Goal: Information Seeking & Learning: Check status

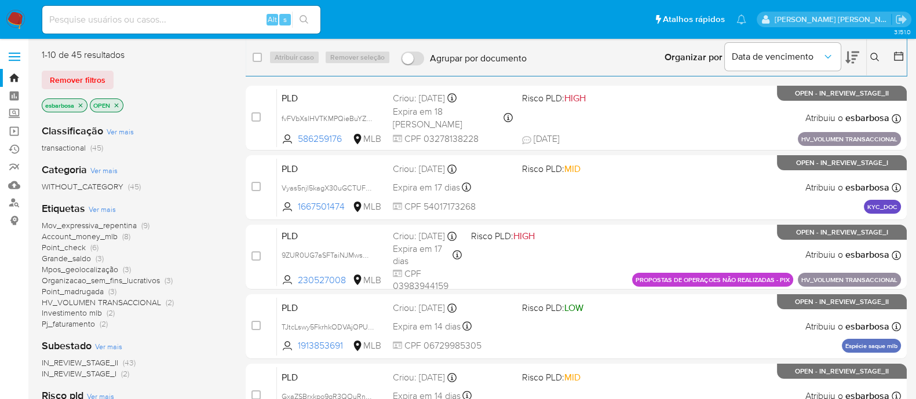
click at [14, 17] on img at bounding box center [16, 20] width 20 height 20
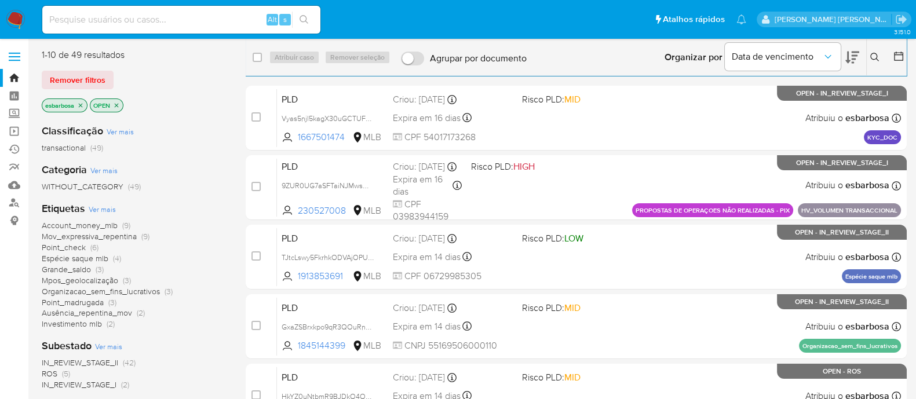
click at [20, 16] on img at bounding box center [16, 20] width 20 height 20
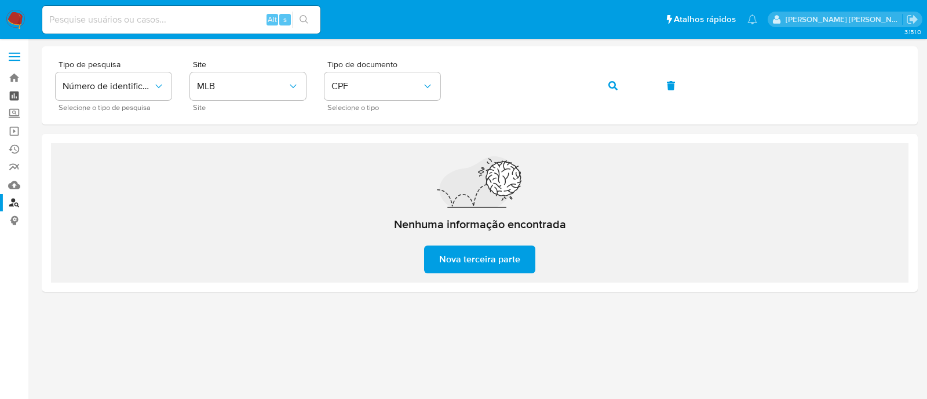
click at [17, 94] on link "Painel" at bounding box center [69, 96] width 138 height 18
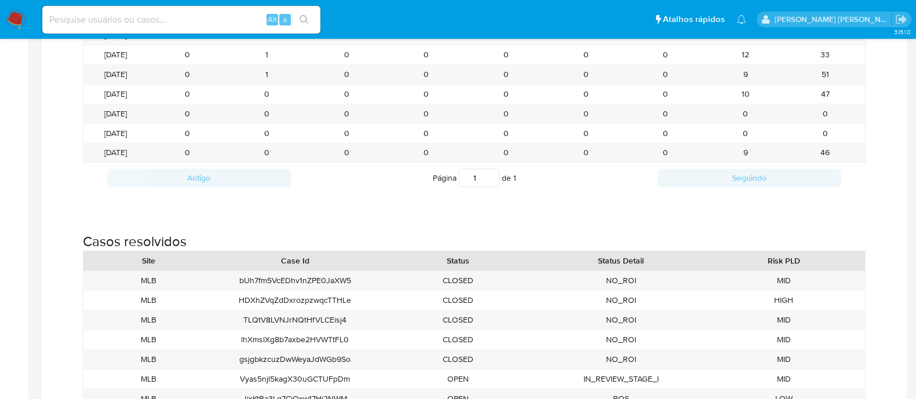
scroll to position [1304, 0]
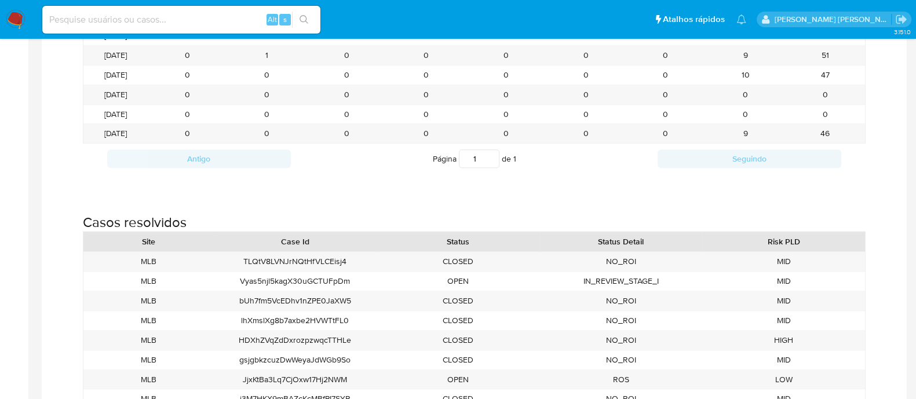
scroll to position [1922, 916]
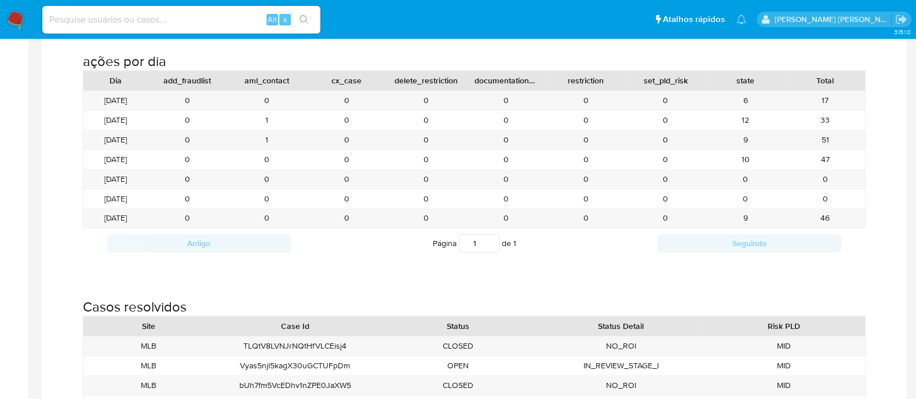
click at [153, 24] on input at bounding box center [181, 19] width 278 height 15
paste input "fvFVbXslHVTKMPQieBuYZtH3"
type input "fvFVbXslHVTKMPQieBuYZtH3"
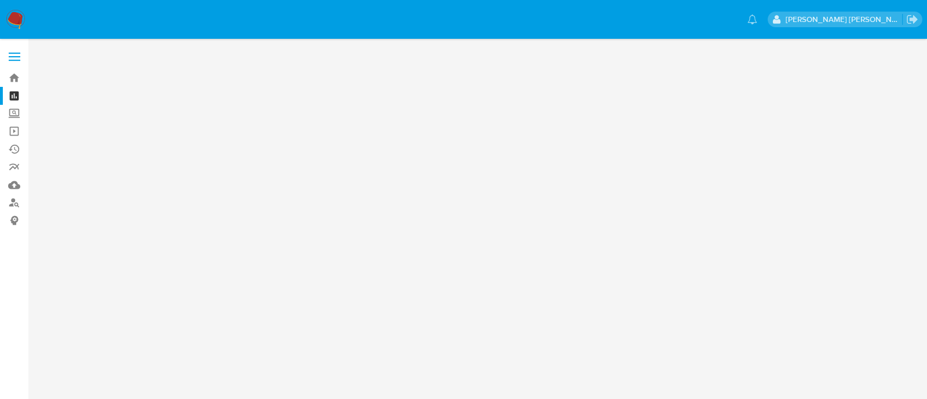
click at [19, 24] on img at bounding box center [16, 20] width 20 height 20
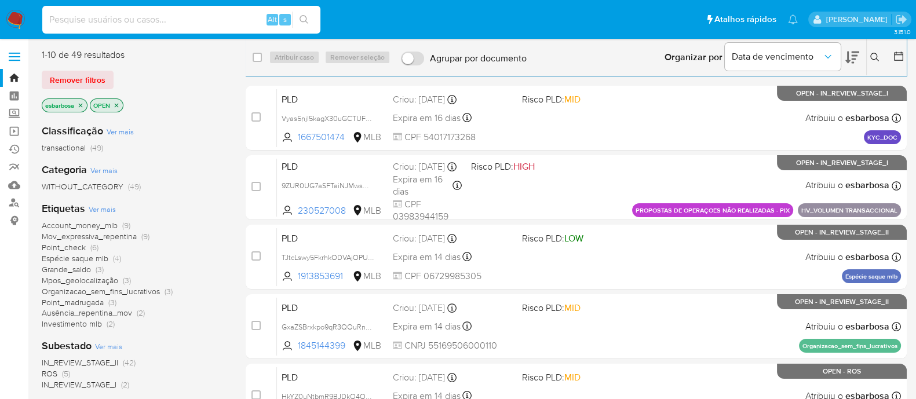
click at [123, 20] on input at bounding box center [181, 19] width 278 height 15
paste input "fvFVbXslHVTKMPQieBuYZtH3"
type input "fvFVbXslHVTKMPQieBuYZtH3"
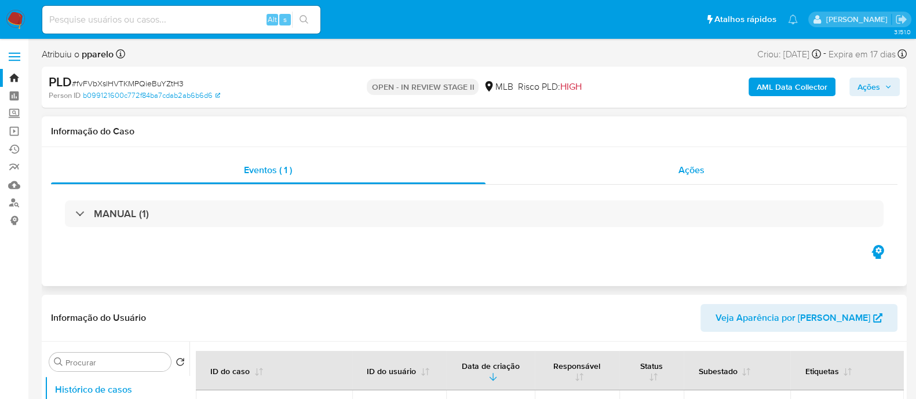
select select "10"
click at [527, 181] on div "Ações" at bounding box center [692, 170] width 413 height 28
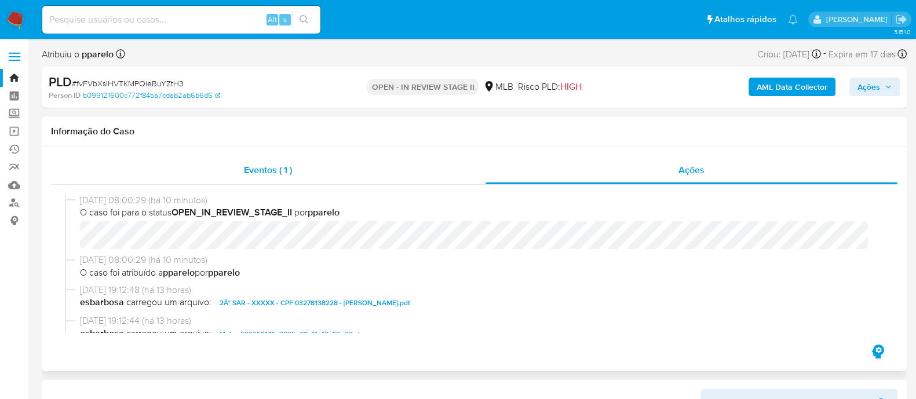
click at [349, 171] on div "Eventos ( 1 )" at bounding box center [268, 170] width 435 height 28
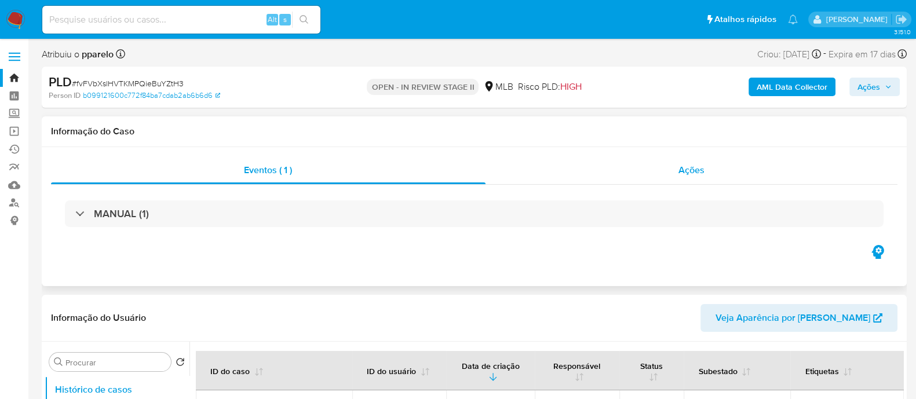
click at [534, 172] on div "Ações" at bounding box center [692, 170] width 413 height 28
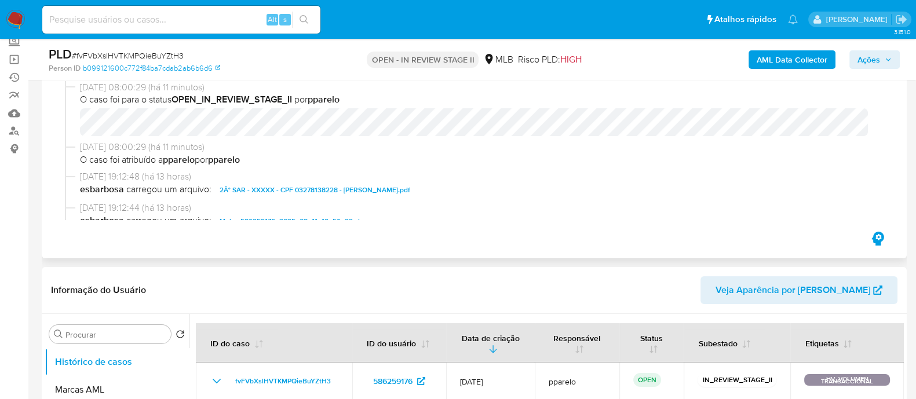
scroll to position [144, 0]
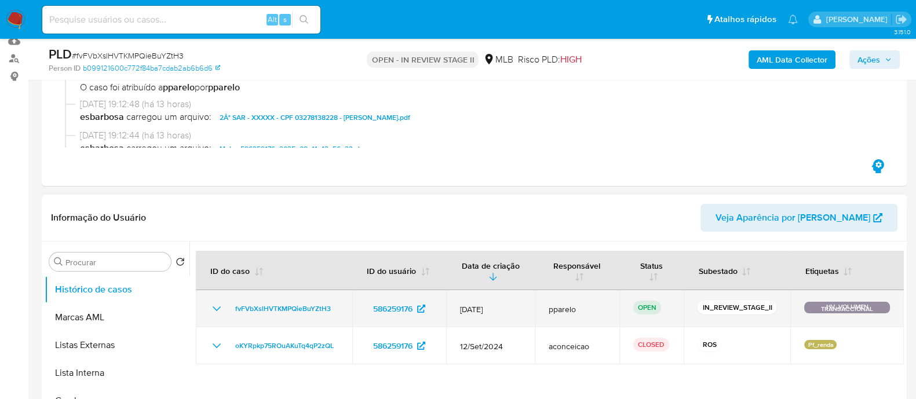
click at [214, 309] on icon "Mostrar/Ocultar" at bounding box center [217, 309] width 14 height 14
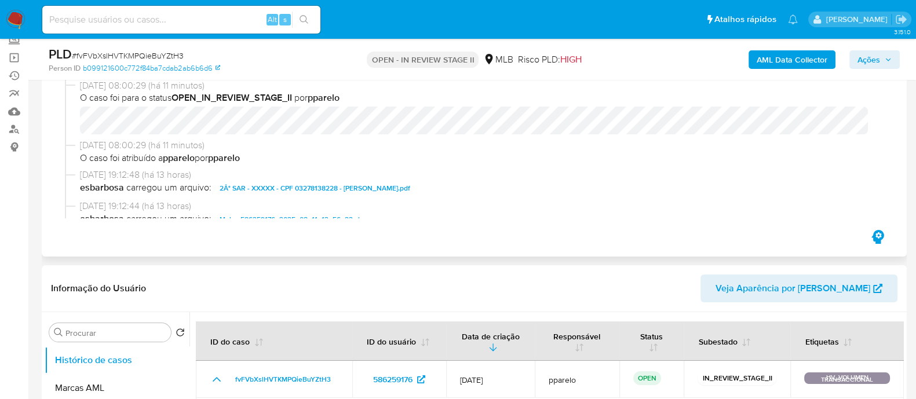
scroll to position [72, 0]
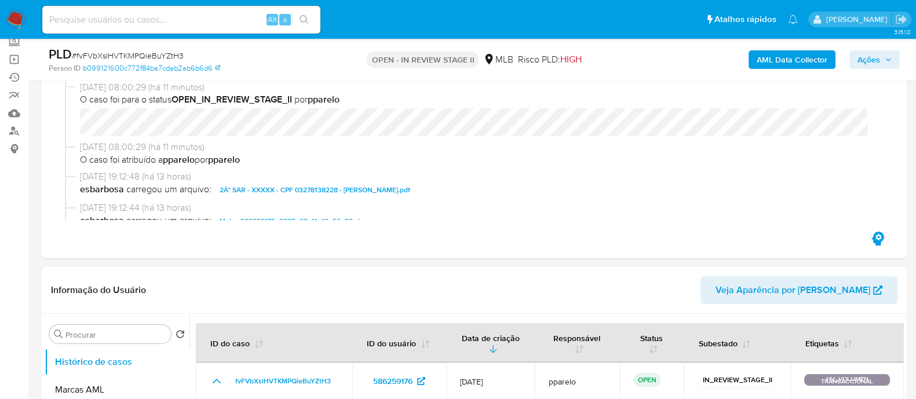
click at [869, 66] on span "Ações" at bounding box center [869, 59] width 23 height 19
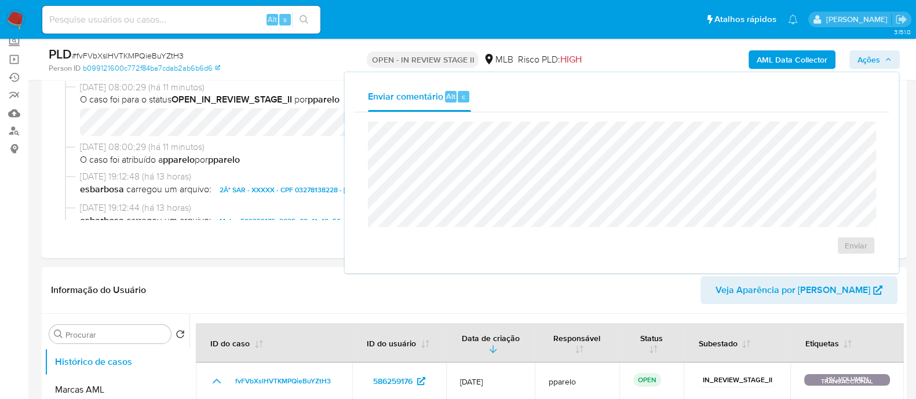
click at [272, 62] on div "PLD # fvFVbXslHVTKMPQieBuYZtH3" at bounding box center [188, 54] width 279 height 17
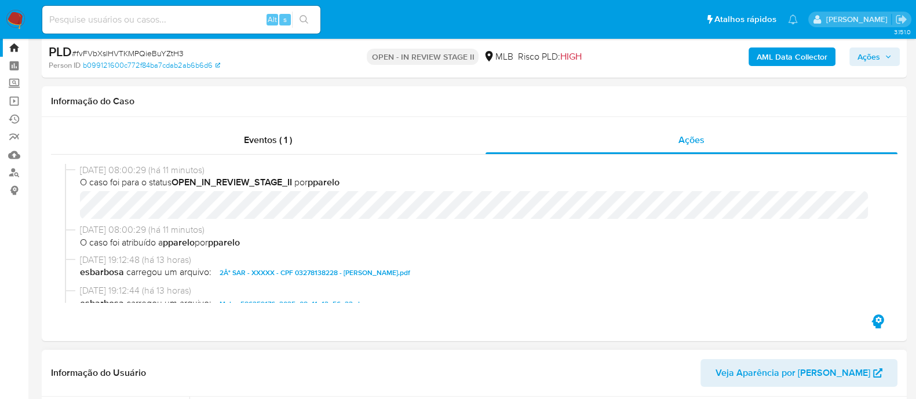
scroll to position [0, 0]
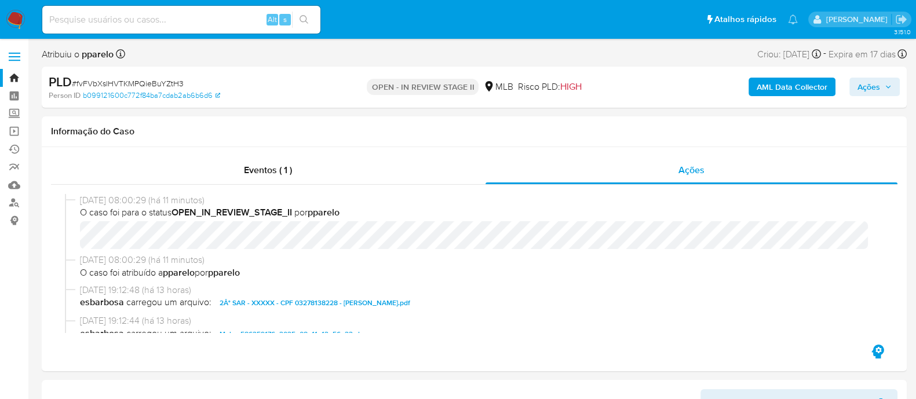
click at [159, 85] on span "# fvFVbXslHVTKMPQieBuYZtH3" at bounding box center [128, 84] width 112 height 12
copy span "fvFVbXslHVTKMPQieBuYZtH3"
click at [14, 96] on link "Painel" at bounding box center [69, 96] width 138 height 18
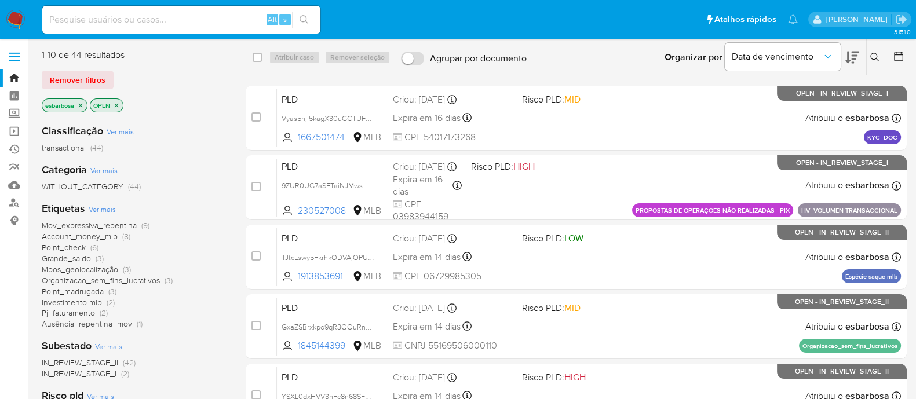
click at [82, 107] on icon "close-filter" at bounding box center [80, 105] width 7 height 7
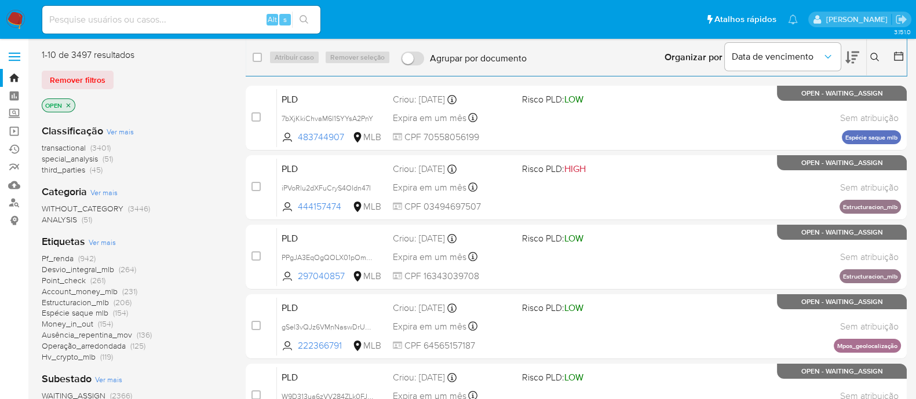
click at [873, 56] on icon at bounding box center [874, 57] width 9 height 9
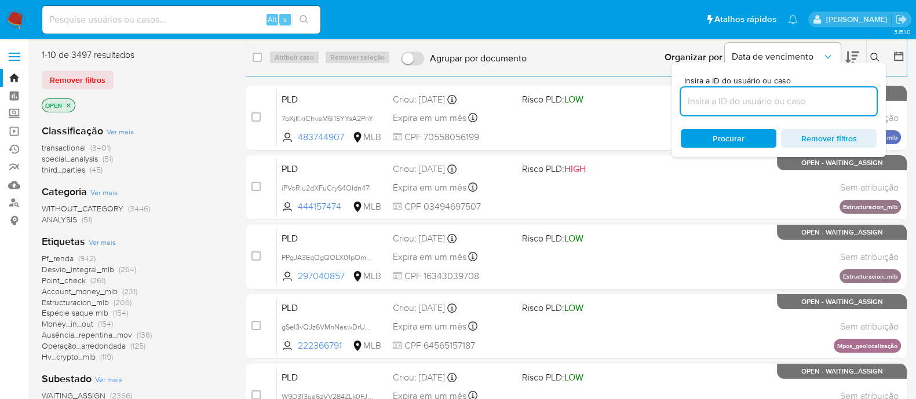
click at [724, 105] on input at bounding box center [779, 101] width 196 height 15
type input "fvFVbXslHVTKMPQieBuYZtH3"
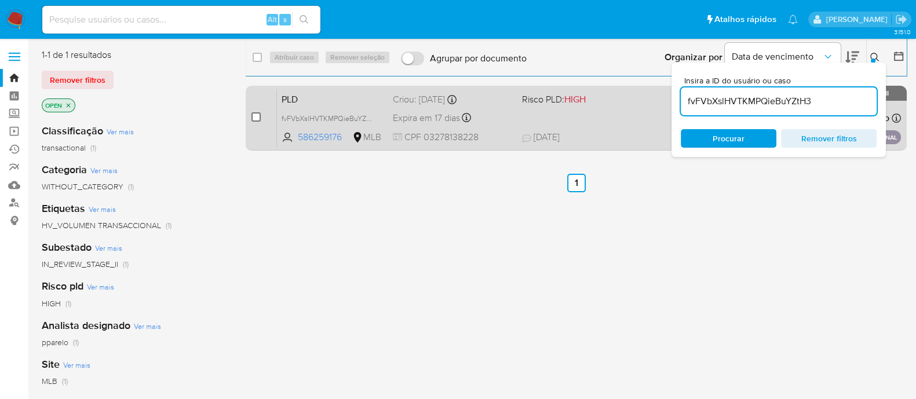
click at [260, 116] on input "checkbox" at bounding box center [256, 116] width 9 height 9
checkbox input "true"
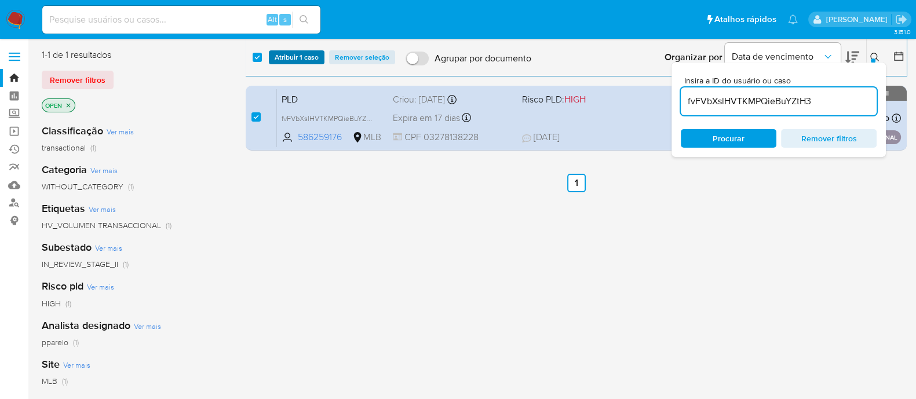
click at [299, 59] on span "Atribuir 1 caso" at bounding box center [297, 58] width 44 height 12
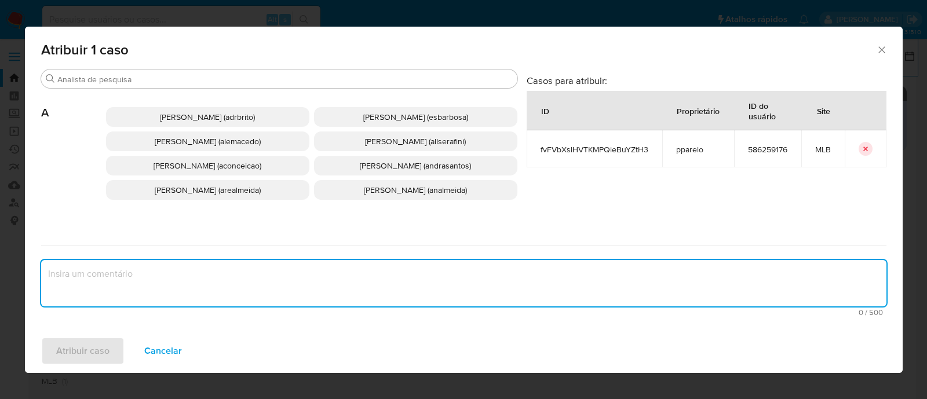
click at [123, 271] on textarea "assign-modal" at bounding box center [464, 283] width 846 height 46
paste textarea "fvFVbXslHVTKMPQieBuYZtH3"
type textarea "fvFVbXslHVTKMPQieBuYZtH3"
click at [363, 118] on span "Alessandra Da Silva Barbosa (esbarbosa)" at bounding box center [415, 117] width 105 height 12
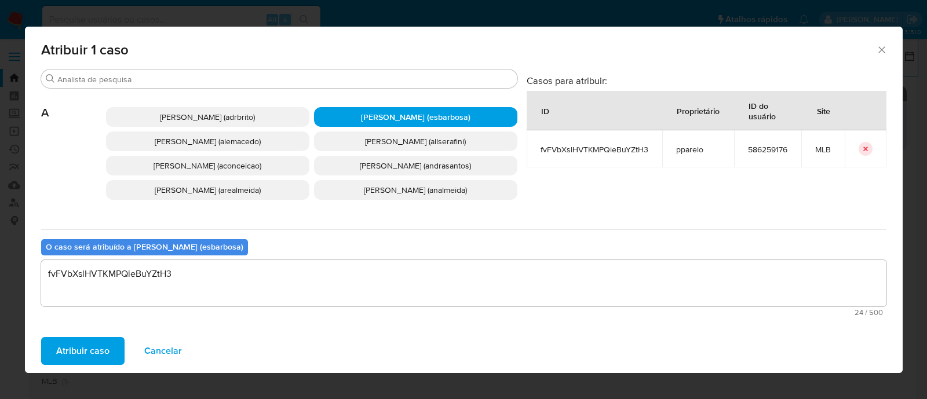
click at [70, 356] on span "Atribuir caso" at bounding box center [82, 350] width 53 height 25
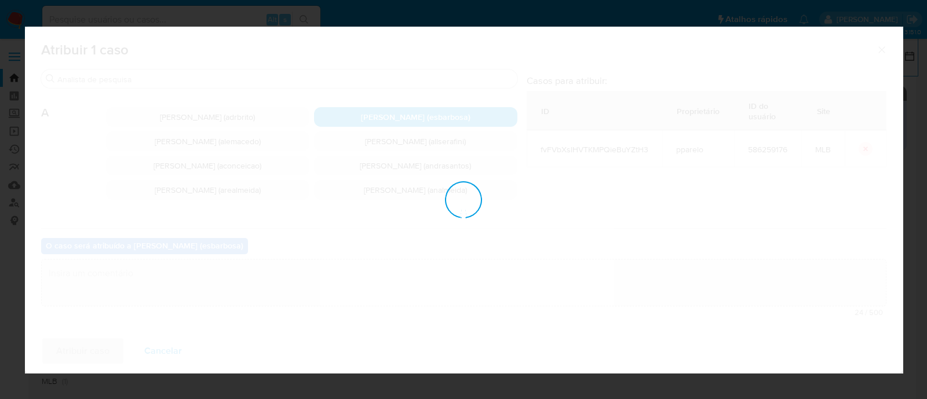
checkbox input "false"
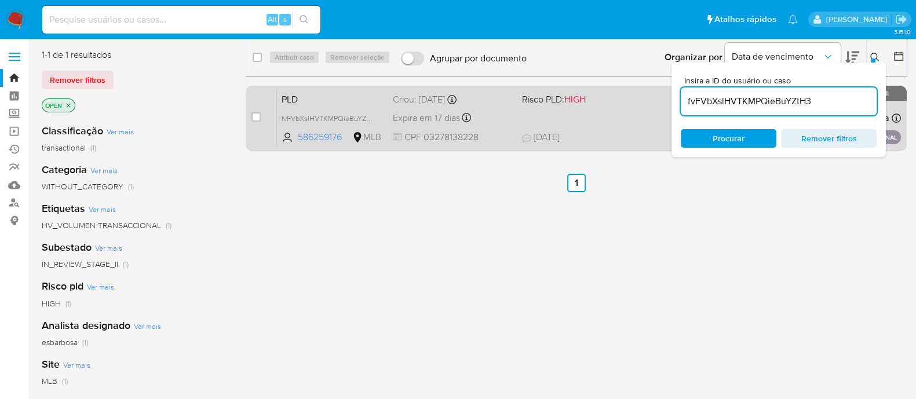
click at [508, 124] on div "Expira em 17 dias Expira em 29/08/2025 08:56:23" at bounding box center [453, 118] width 120 height 16
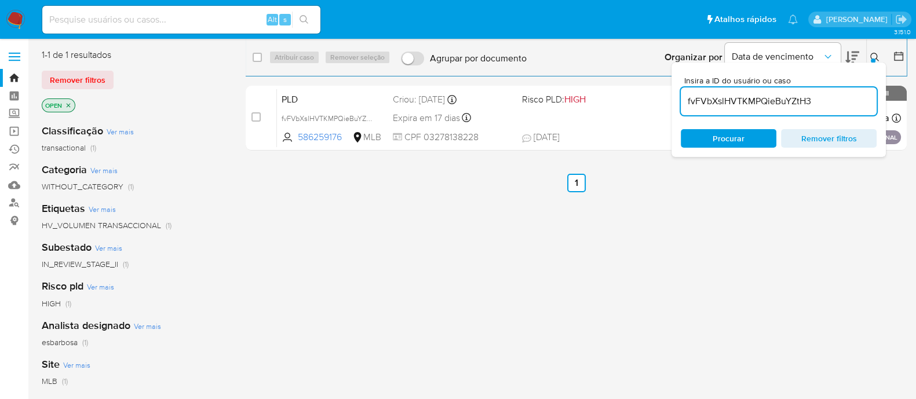
click at [821, 103] on input "fvFVbXslHVTKMPQieBuYZtH3" at bounding box center [779, 101] width 196 height 15
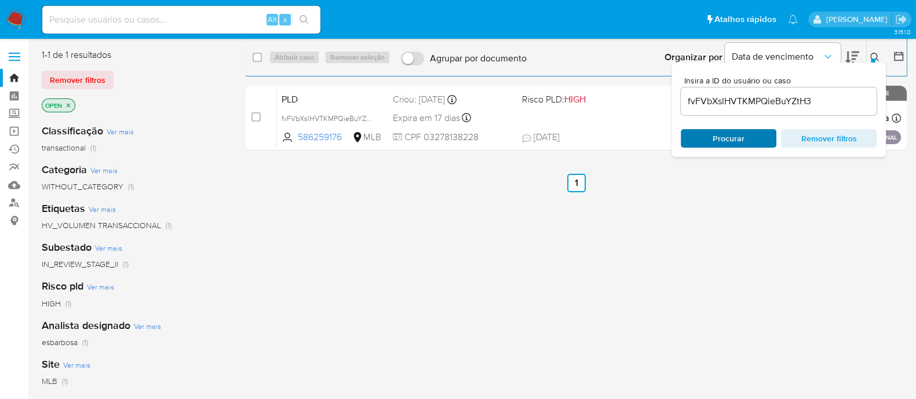
click at [708, 141] on span "Procurar" at bounding box center [728, 138] width 79 height 16
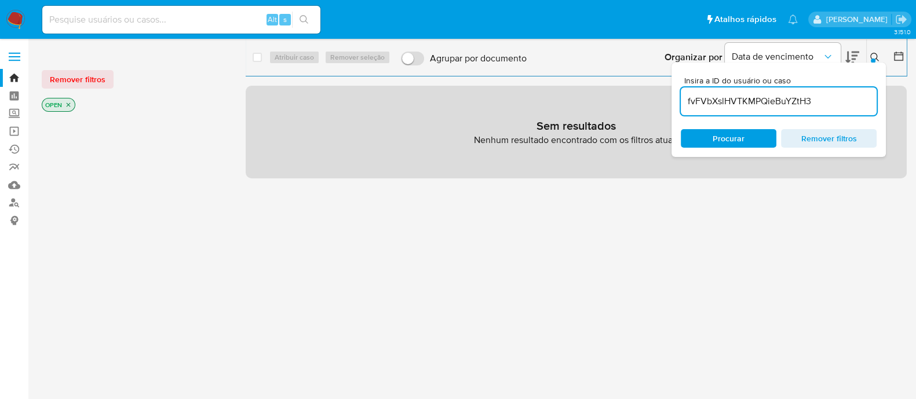
click at [822, 103] on input "fvFVbXslHVTKMPQieBuYZtH3" at bounding box center [779, 101] width 196 height 15
click at [68, 105] on icon "close-filter" at bounding box center [69, 105] width 4 height 4
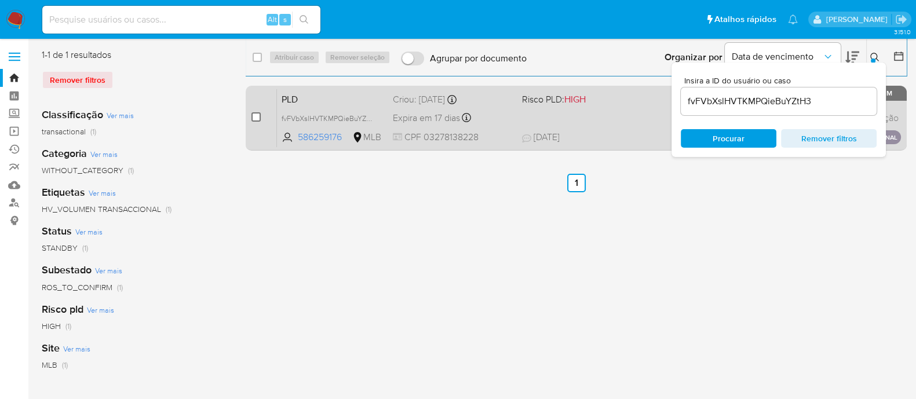
click at [257, 118] on input "checkbox" at bounding box center [256, 116] width 9 height 9
checkbox input "true"
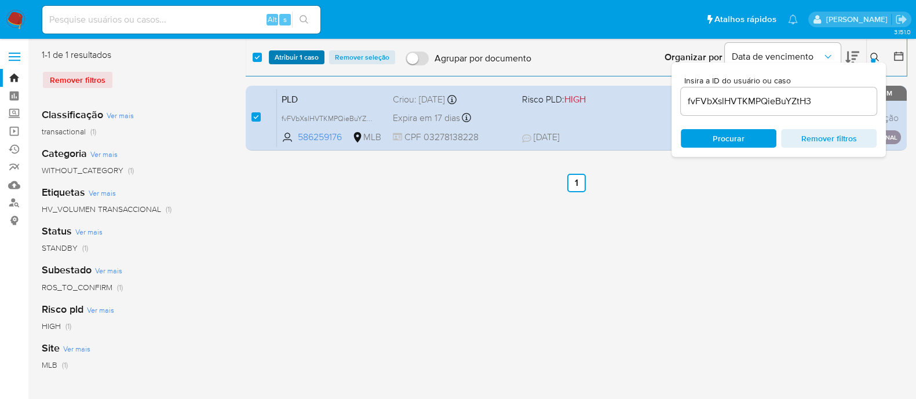
click at [295, 59] on span "Atribuir 1 caso" at bounding box center [297, 58] width 44 height 12
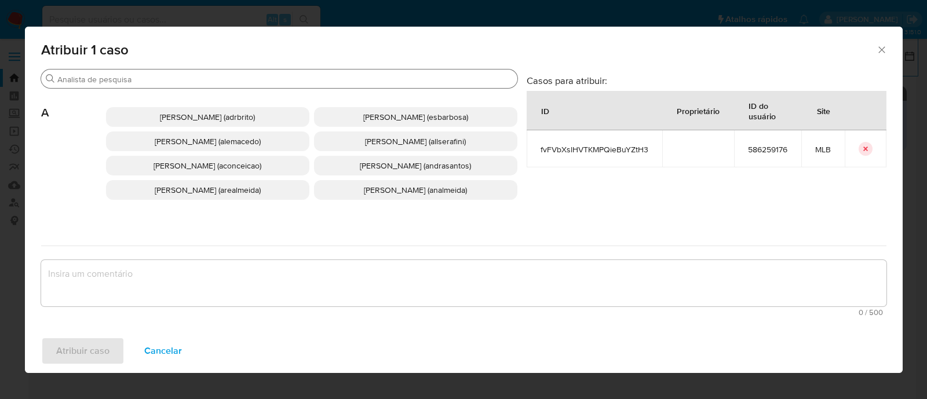
click at [244, 81] on input "Buscar" at bounding box center [285, 79] width 456 height 10
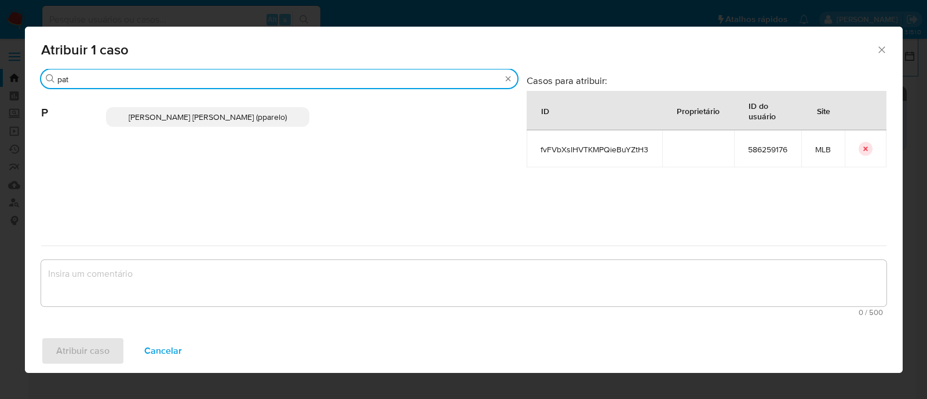
type input "pat"
click at [237, 118] on span "Patricia Aparecida Da Paz Varelo (pparelo)" at bounding box center [208, 117] width 158 height 12
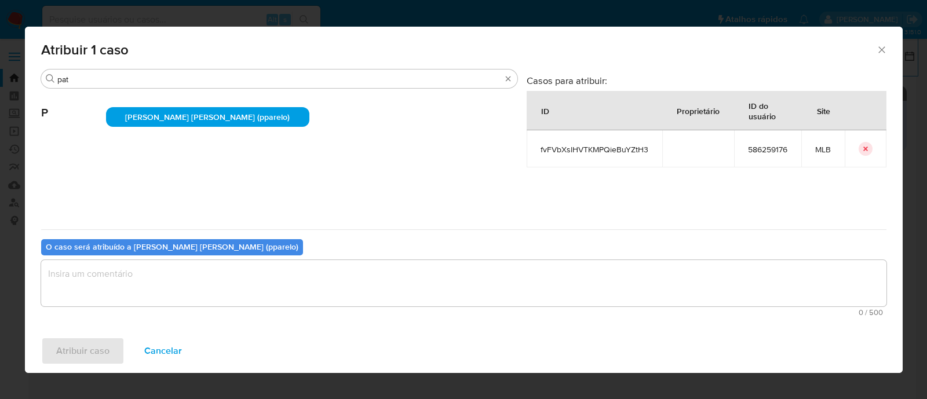
click at [152, 287] on textarea "assign-modal" at bounding box center [464, 283] width 846 height 46
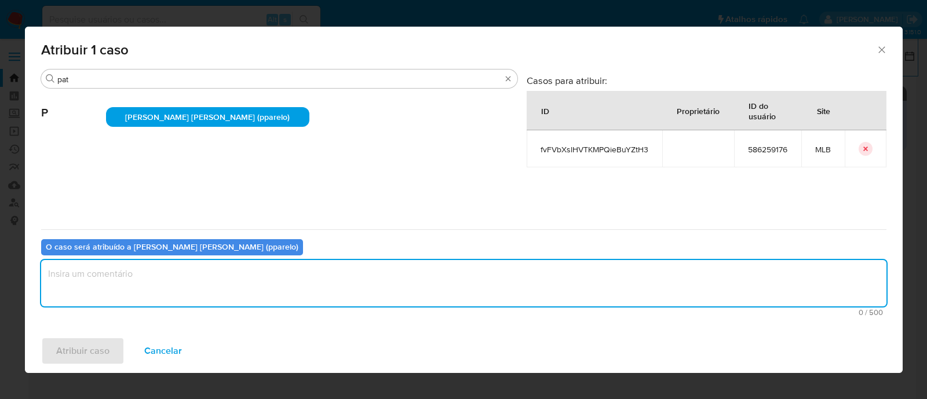
paste textarea "fvFVbXslHVTKMPQieBuYZtH3"
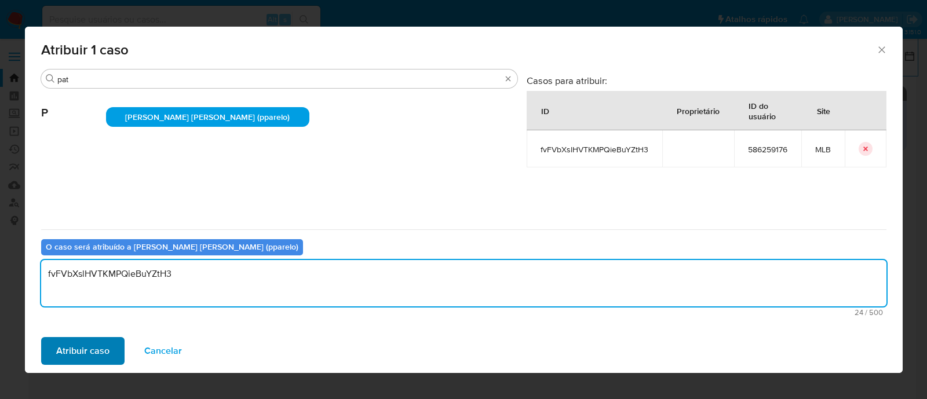
type textarea "fvFVbXslHVTKMPQieBuYZtH3"
click at [87, 360] on span "Atribuir caso" at bounding box center [82, 350] width 53 height 25
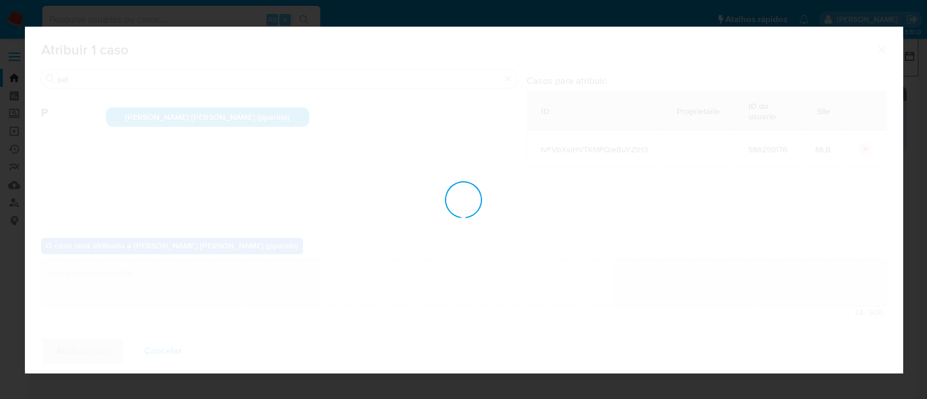
checkbox input "false"
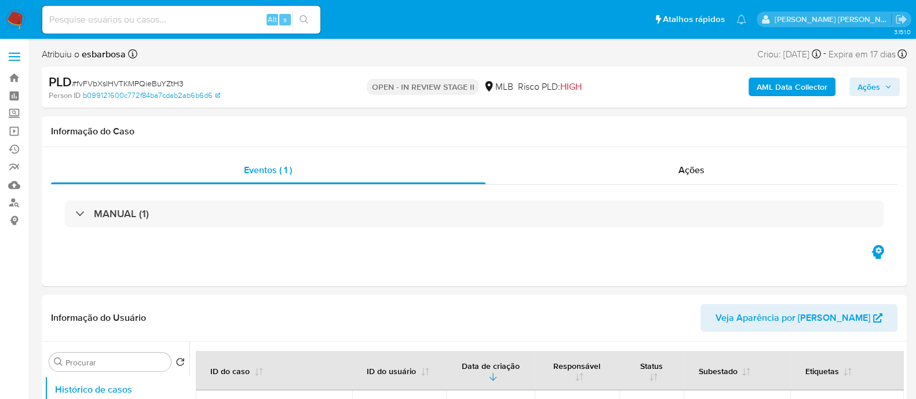
click at [741, 88] on span "Ações" at bounding box center [869, 87] width 23 height 19
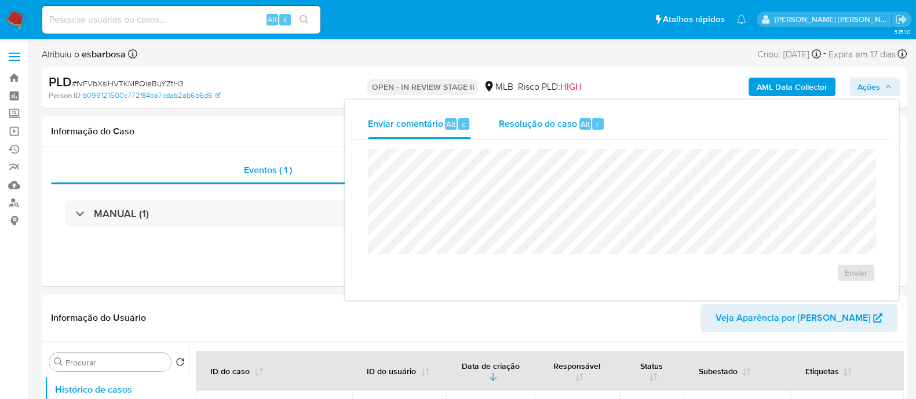
select select "10"
click at [522, 131] on div "Resolução do caso Alt r" at bounding box center [552, 124] width 106 height 30
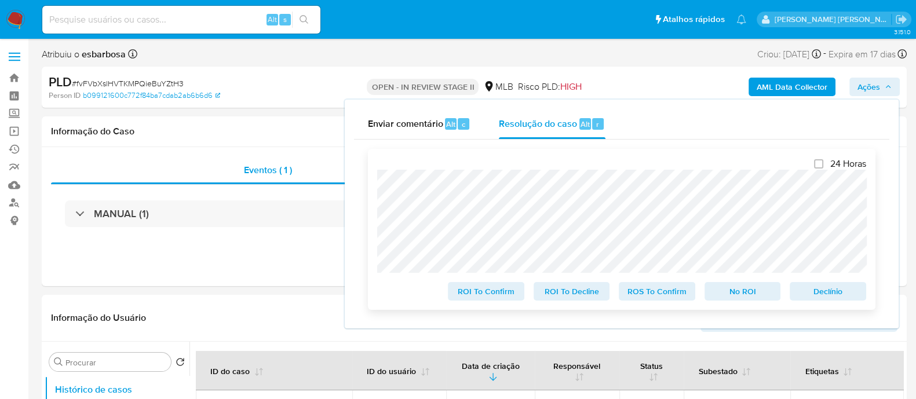
click at [646, 292] on span "ROS To Confirm" at bounding box center [657, 291] width 60 height 16
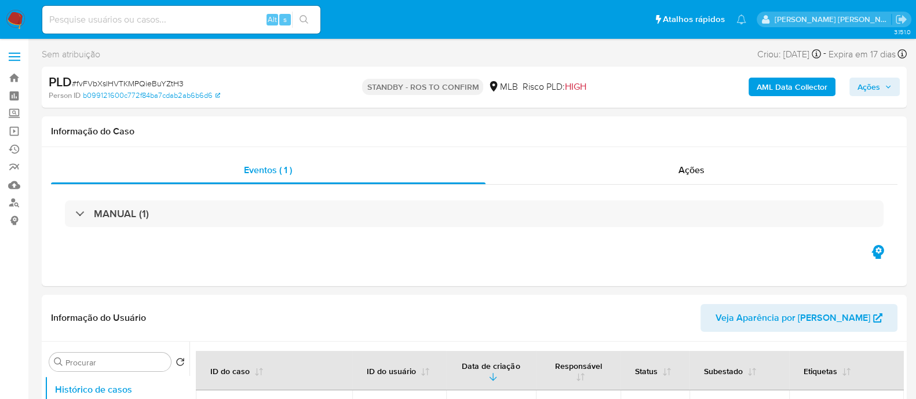
select select "10"
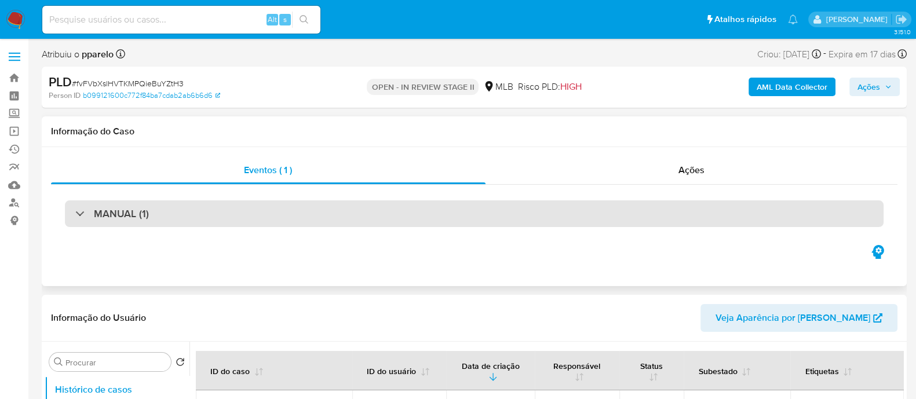
select select "10"
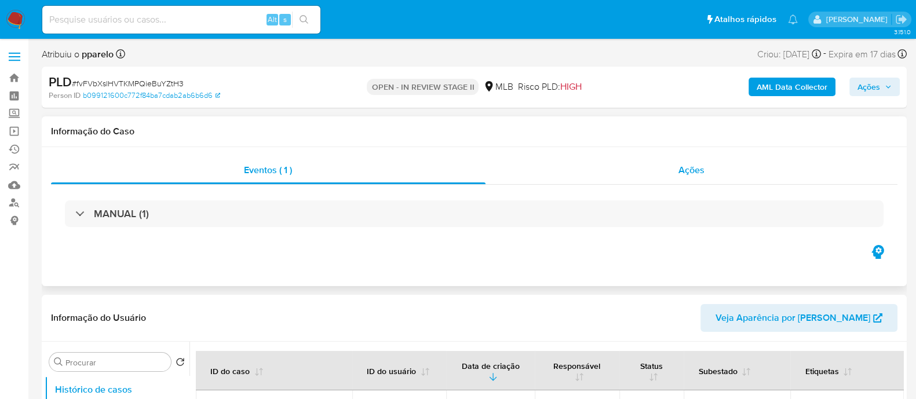
click at [568, 170] on div "Ações" at bounding box center [692, 170] width 413 height 28
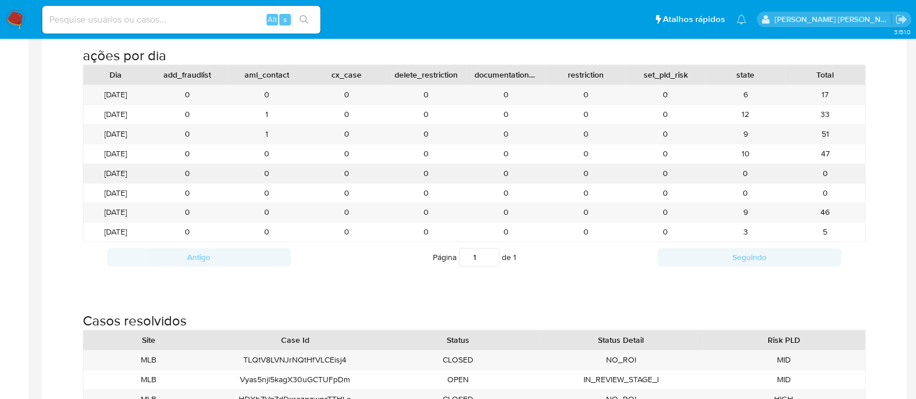
scroll to position [1232, 0]
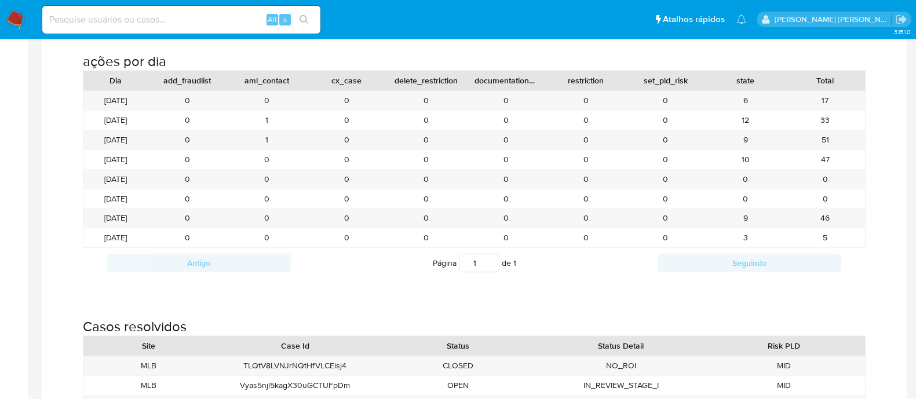
click at [17, 16] on img at bounding box center [16, 20] width 20 height 20
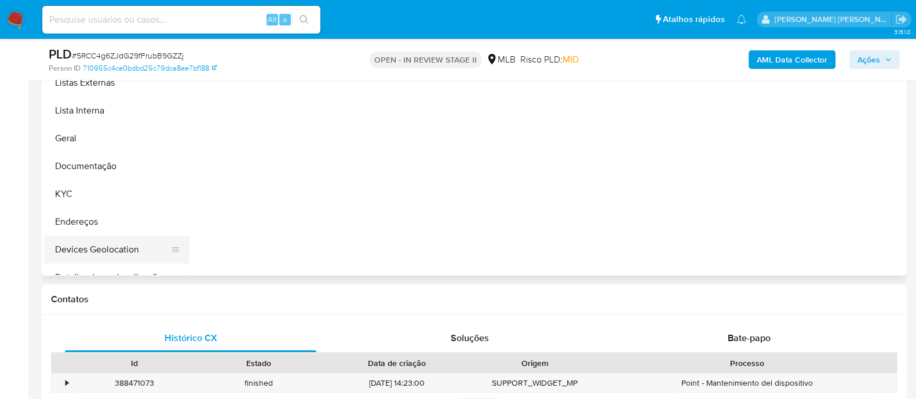
scroll to position [289, 0]
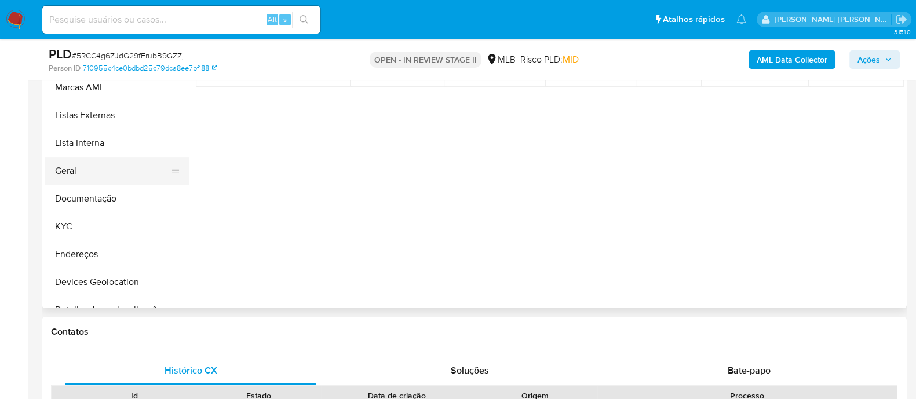
click at [93, 174] on button "Geral" at bounding box center [113, 171] width 136 height 28
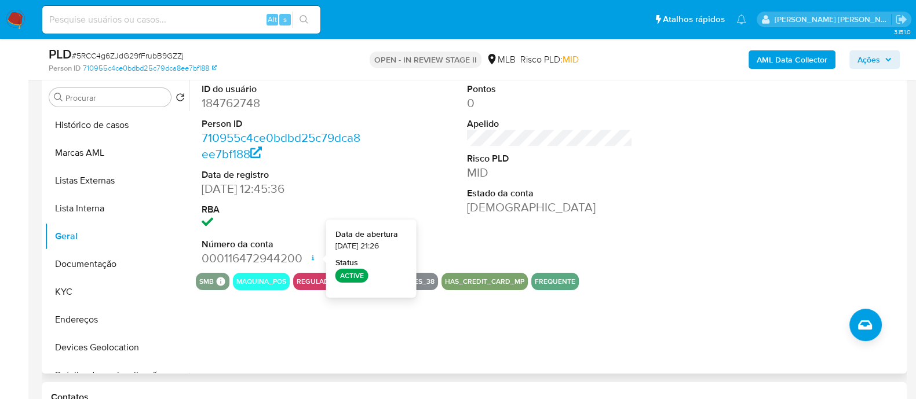
scroll to position [217, 0]
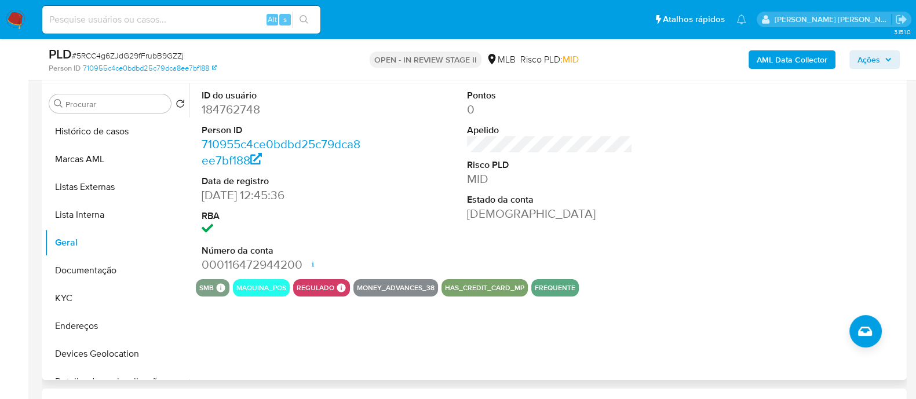
click at [240, 114] on dd "184762748" at bounding box center [285, 109] width 166 height 16
copy dd "184762748"
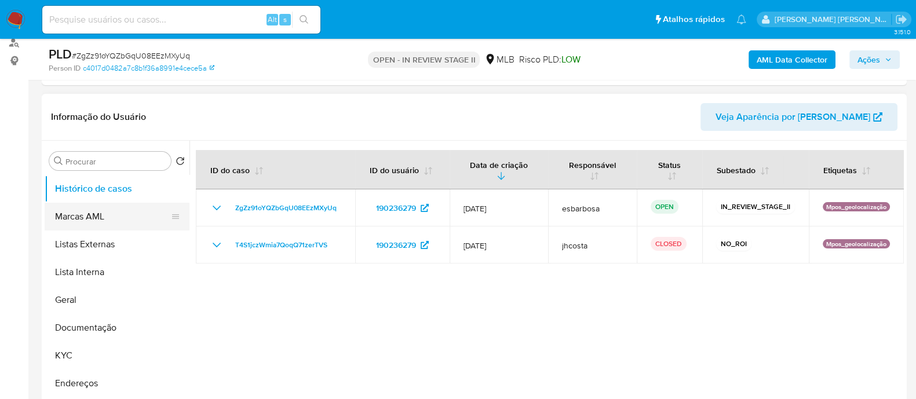
scroll to position [144, 0]
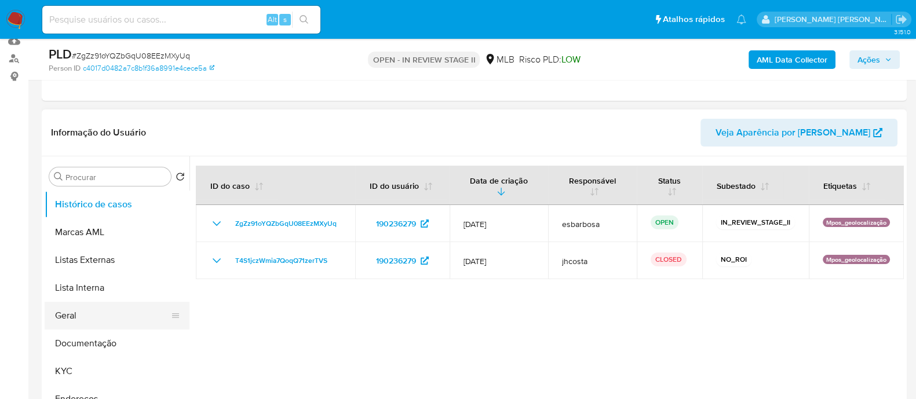
click at [66, 309] on button "Geral" at bounding box center [113, 316] width 136 height 28
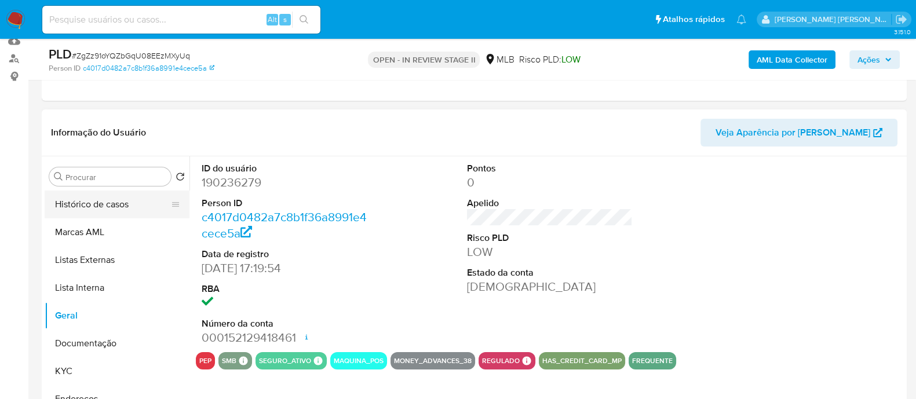
click at [112, 210] on button "Histórico de casos" at bounding box center [113, 205] width 136 height 28
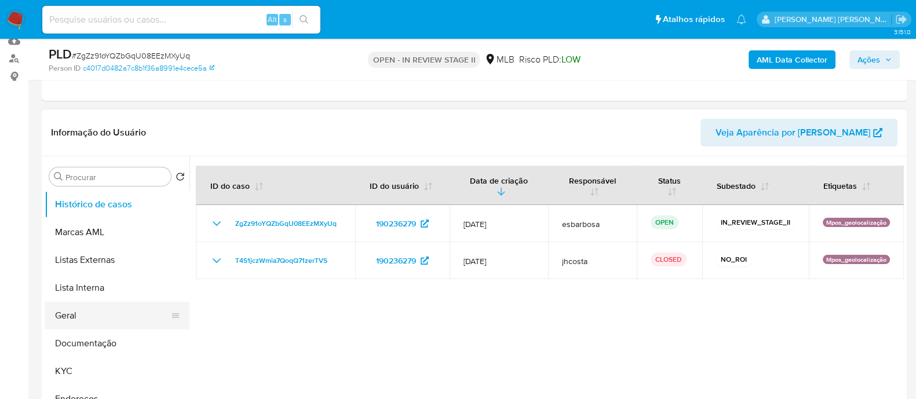
click at [101, 321] on button "Geral" at bounding box center [113, 316] width 136 height 28
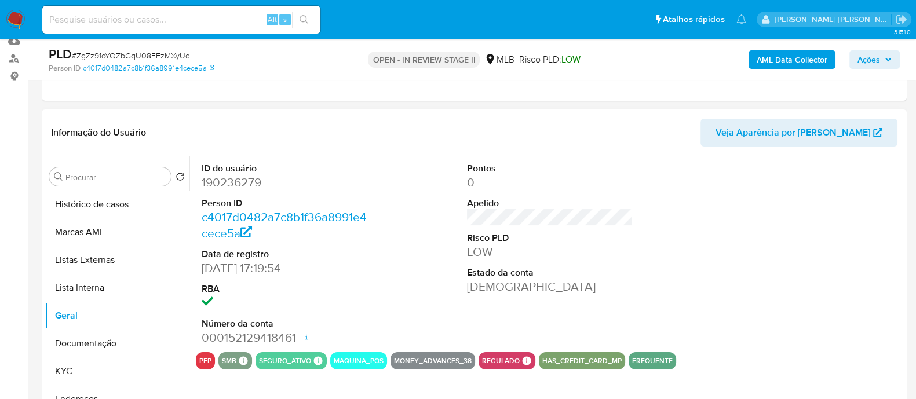
click at [252, 183] on dd "190236279" at bounding box center [285, 182] width 166 height 16
copy dd "190236279"
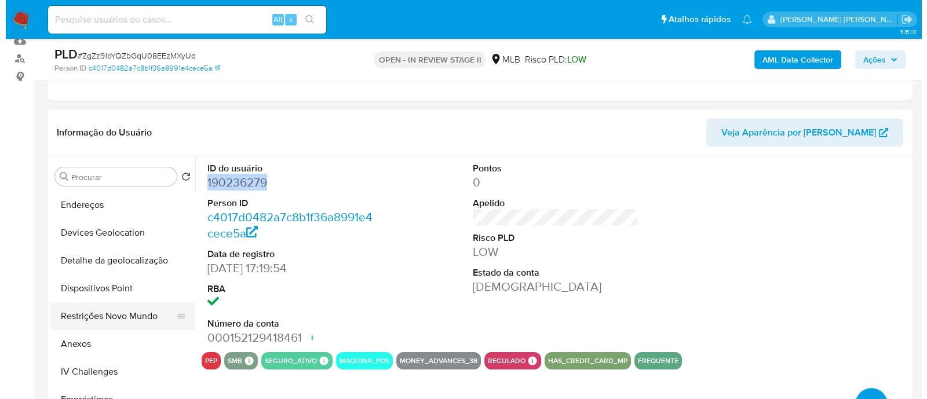
scroll to position [217, 0]
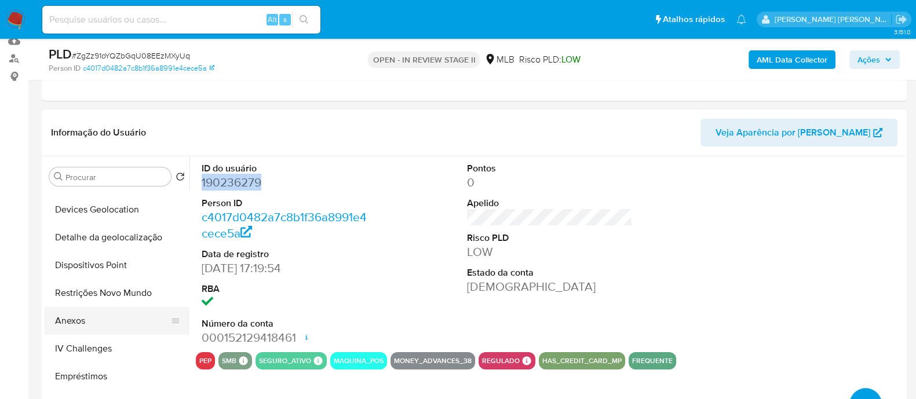
click at [80, 315] on button "Anexos" at bounding box center [113, 321] width 136 height 28
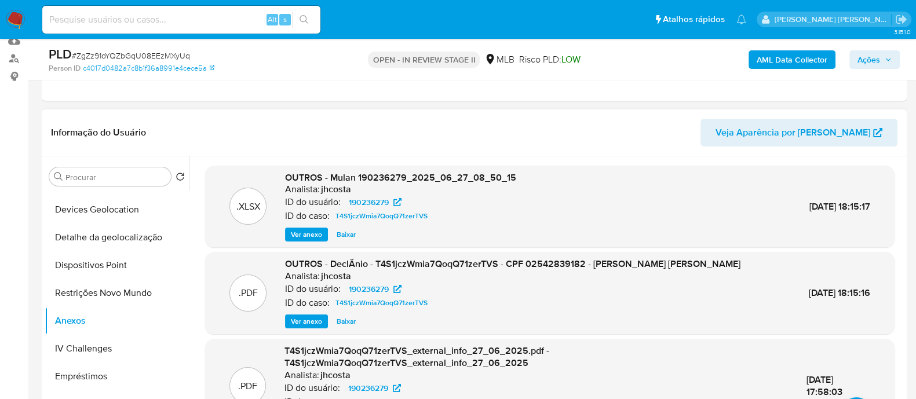
click at [311, 320] on span "Ver anexo" at bounding box center [306, 322] width 31 height 12
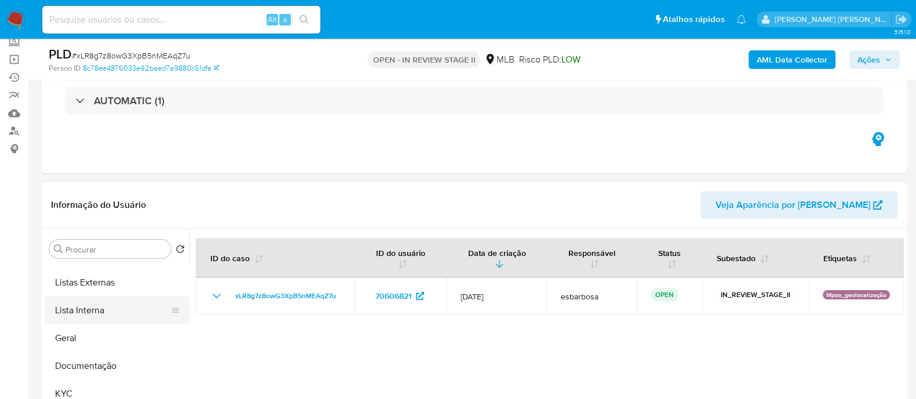
scroll to position [72, 0]
click at [88, 315] on button "Geral" at bounding box center [113, 317] width 136 height 28
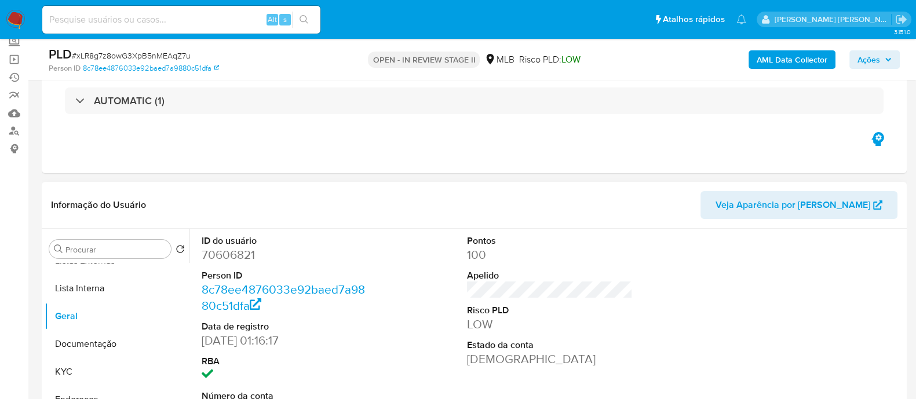
click at [242, 255] on dd "70606821" at bounding box center [285, 255] width 166 height 16
copy dd "70606821"
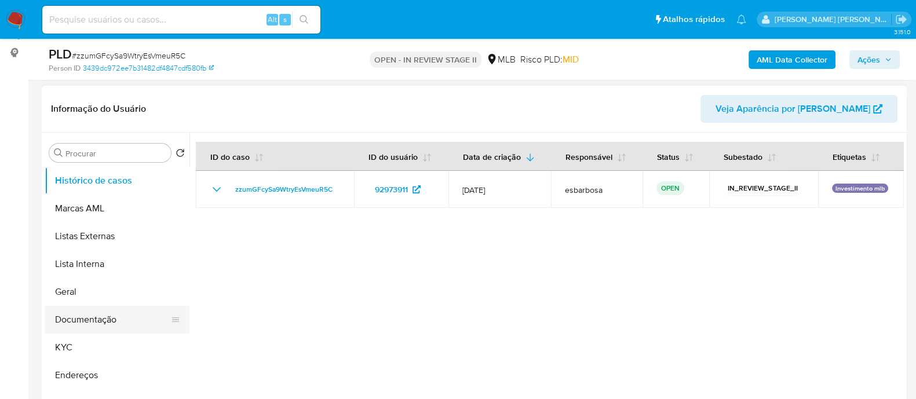
scroll to position [217, 0]
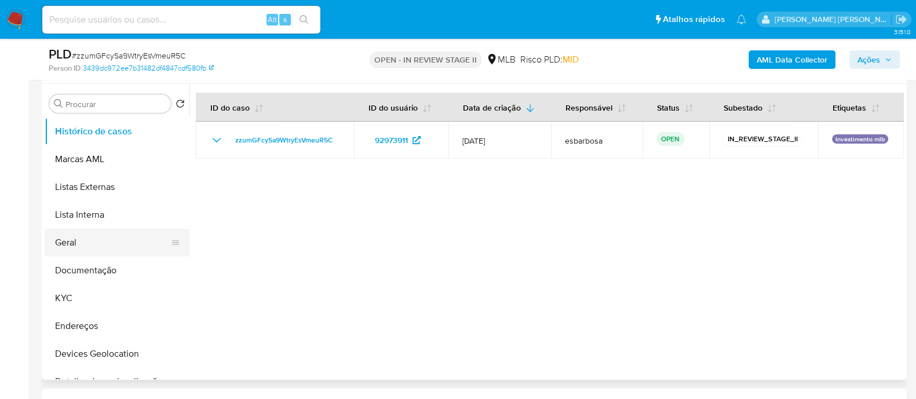
click at [101, 250] on button "Geral" at bounding box center [113, 243] width 136 height 28
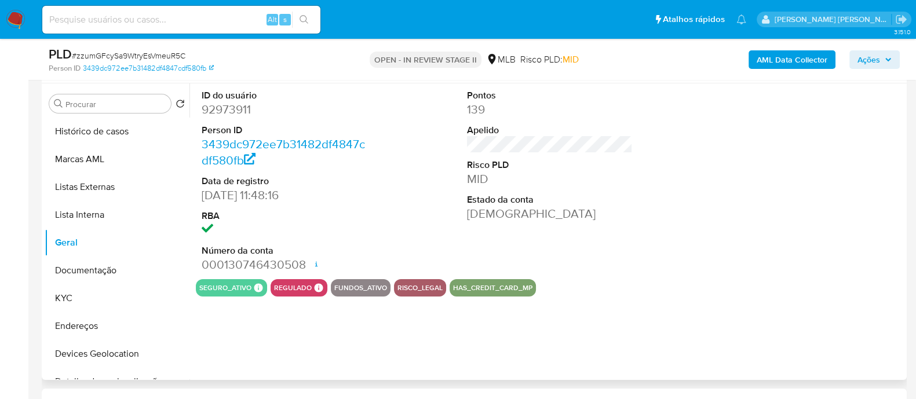
click at [235, 108] on dd "92973911" at bounding box center [285, 109] width 166 height 16
copy dd "92973911"
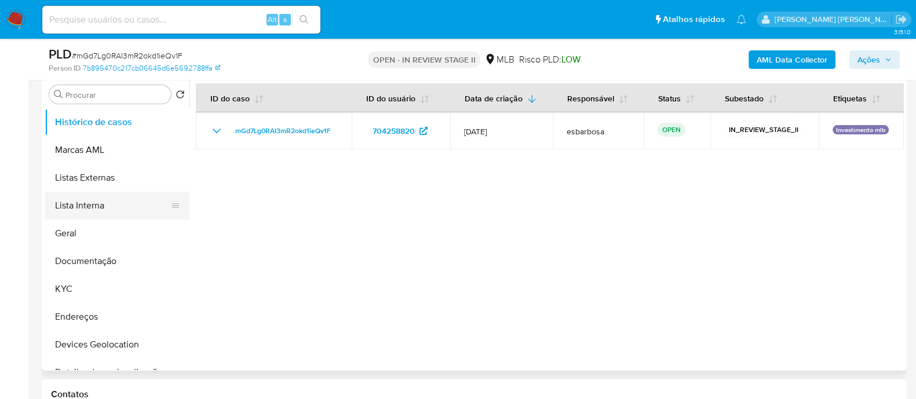
scroll to position [217, 0]
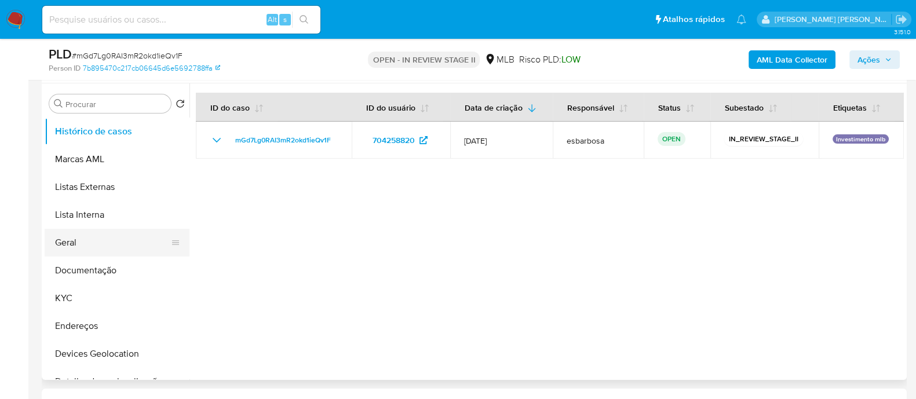
click at [84, 245] on button "Geral" at bounding box center [113, 243] width 136 height 28
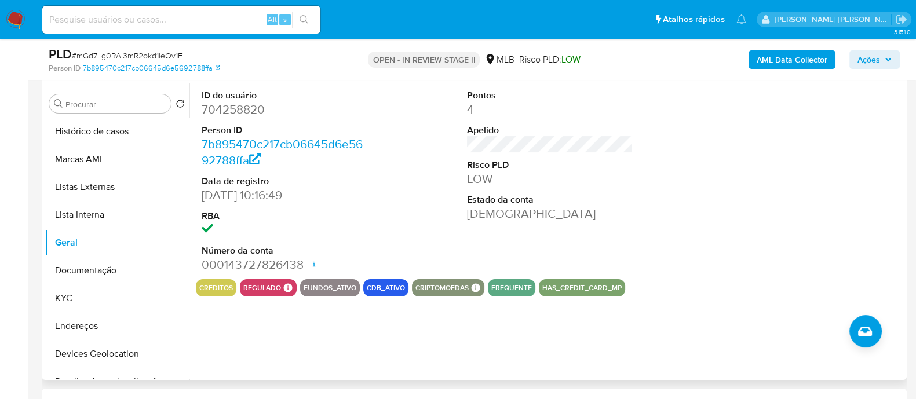
click at [254, 113] on dd "704258820" at bounding box center [285, 109] width 166 height 16
copy dd "704258820"
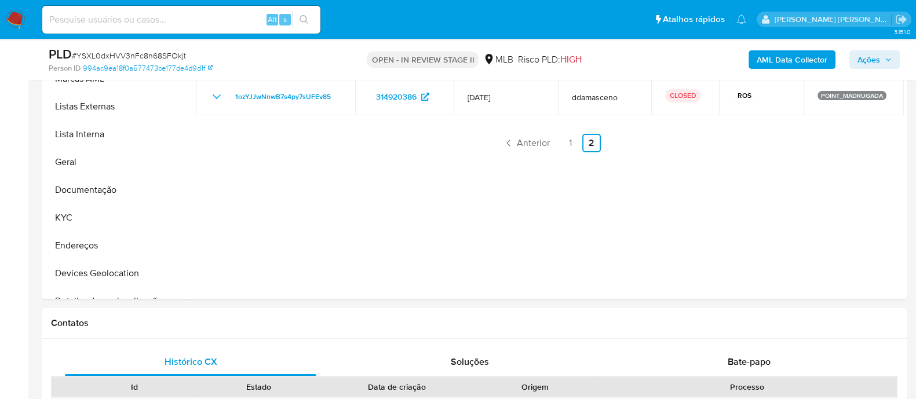
scroll to position [217, 0]
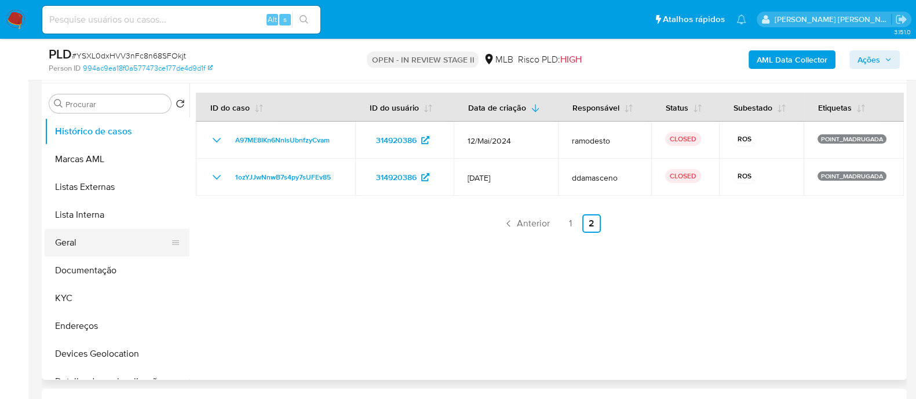
click at [104, 242] on button "Geral" at bounding box center [113, 243] width 136 height 28
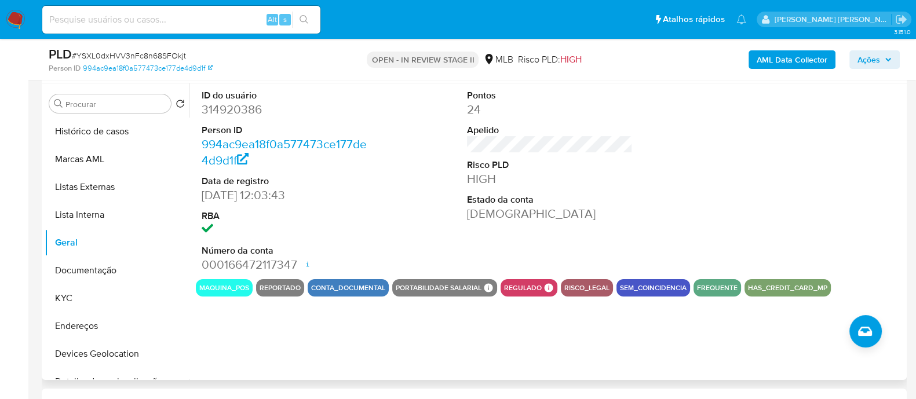
click at [234, 106] on dd "314920386" at bounding box center [285, 109] width 166 height 16
copy dd "314920386"
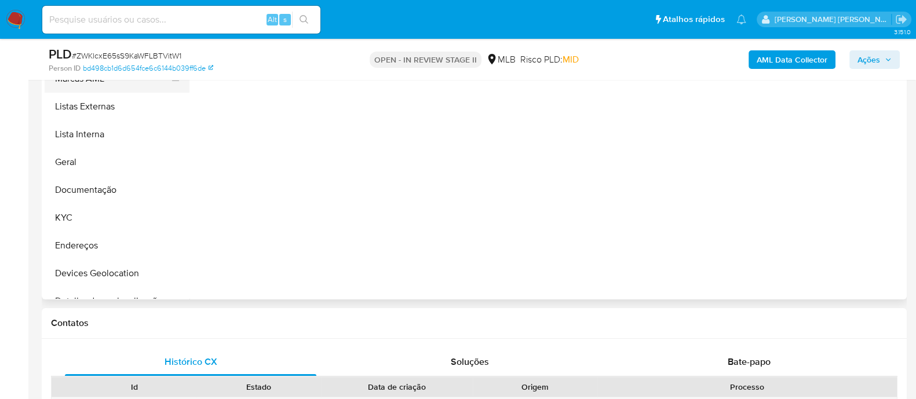
scroll to position [217, 0]
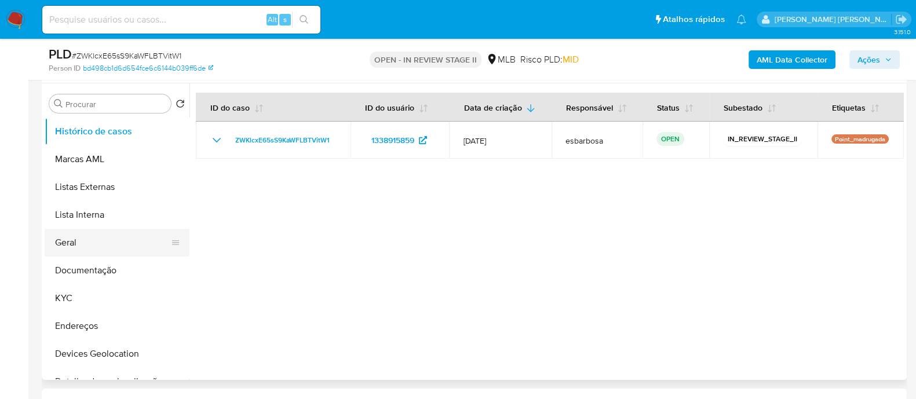
click at [65, 241] on button "Geral" at bounding box center [113, 243] width 136 height 28
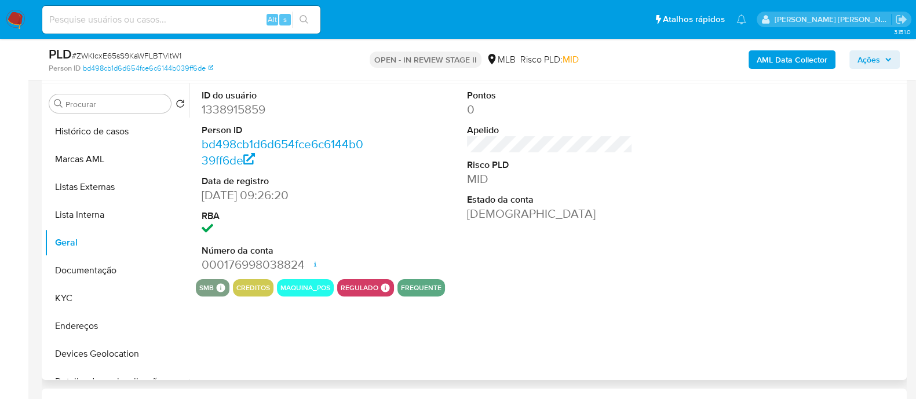
click at [254, 108] on dd "1338915859" at bounding box center [285, 109] width 166 height 16
copy dd "1338915859"
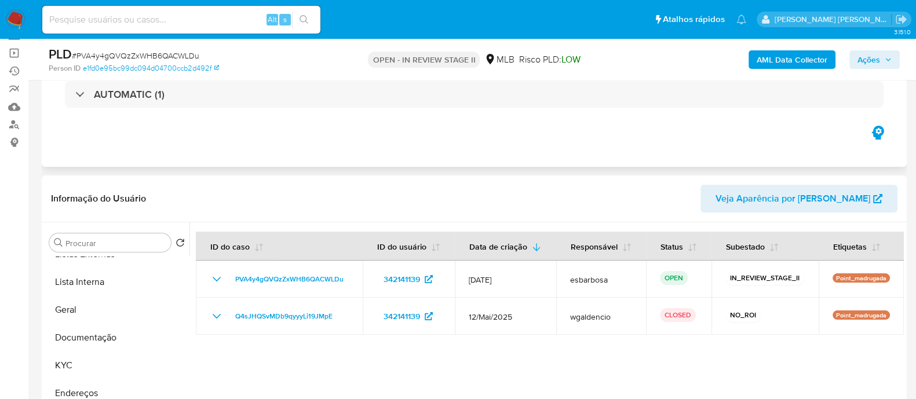
scroll to position [151, 0]
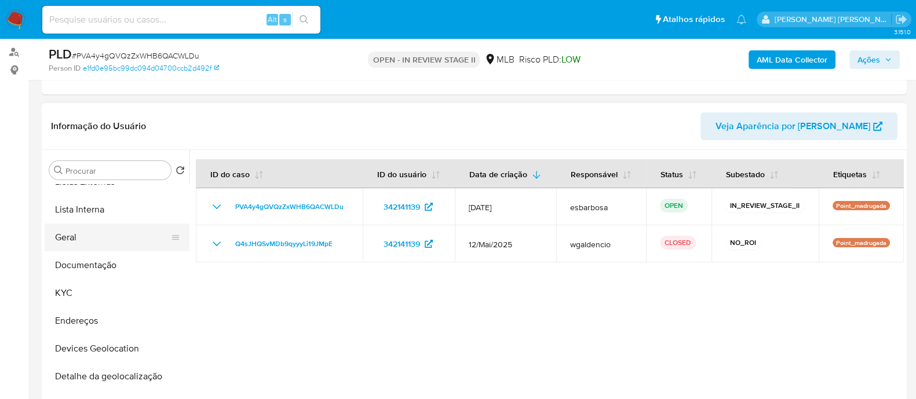
click at [93, 241] on button "Geral" at bounding box center [113, 238] width 136 height 28
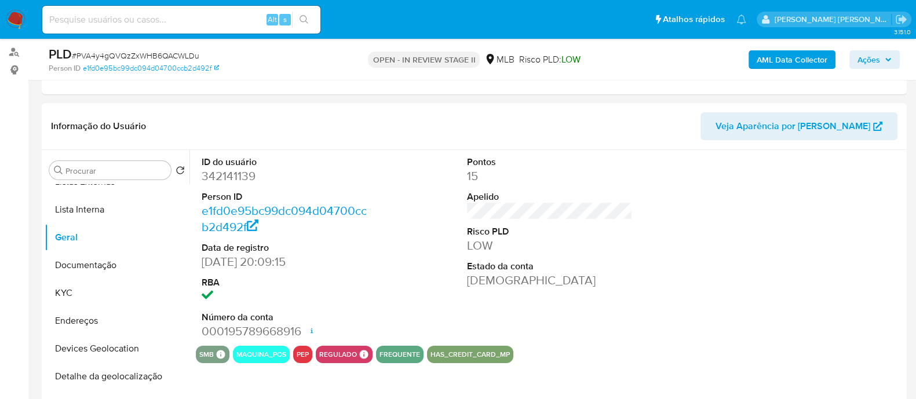
click at [248, 176] on dd "342141139" at bounding box center [285, 176] width 166 height 16
copy dd "342141139"
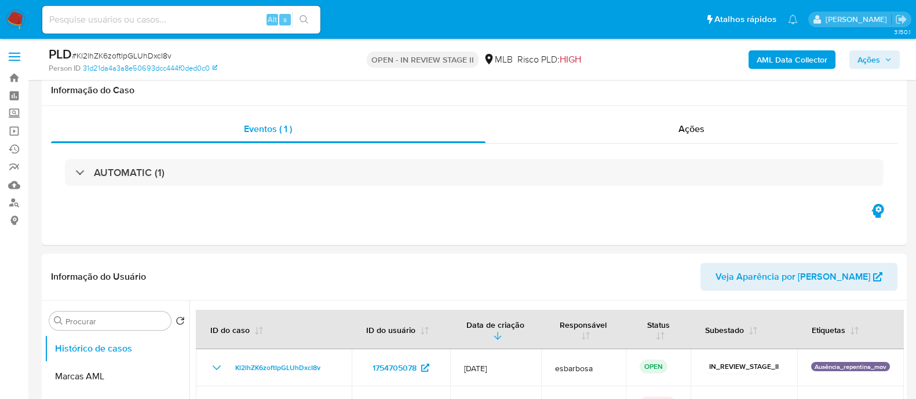
select select "10"
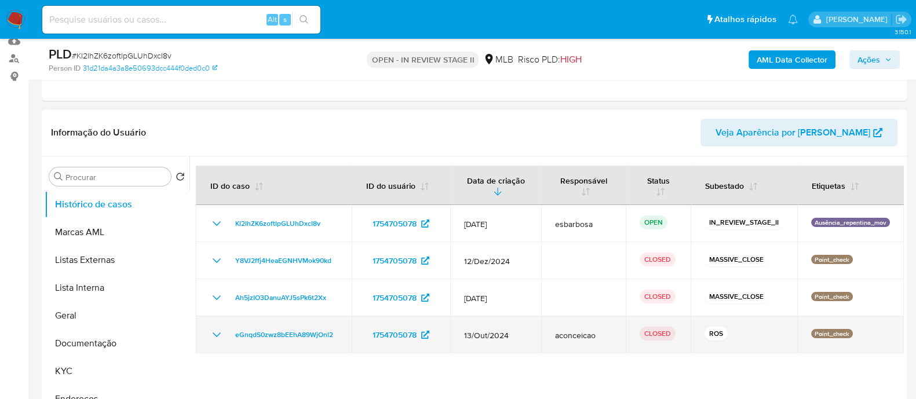
click at [216, 336] on icon "Mostrar/Ocultar" at bounding box center [217, 335] width 14 height 14
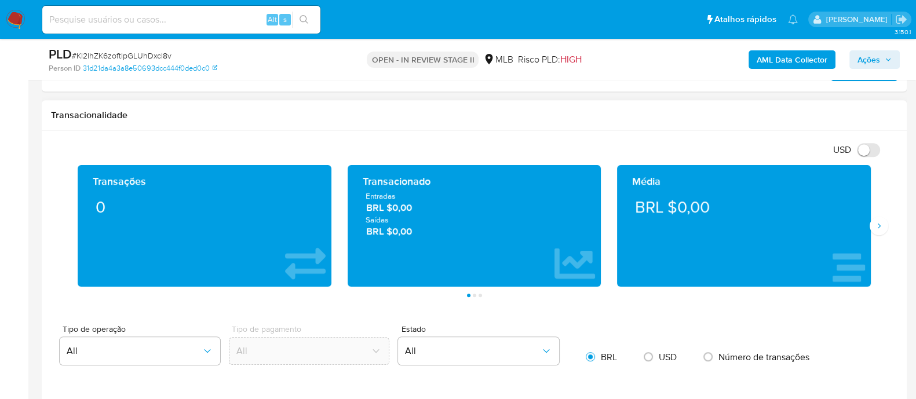
scroll to position [724, 0]
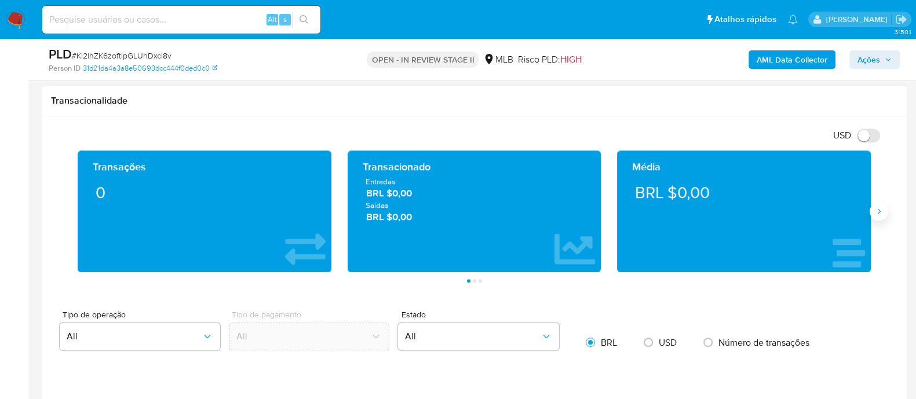
click at [879, 216] on button "Siguiente" at bounding box center [879, 211] width 19 height 19
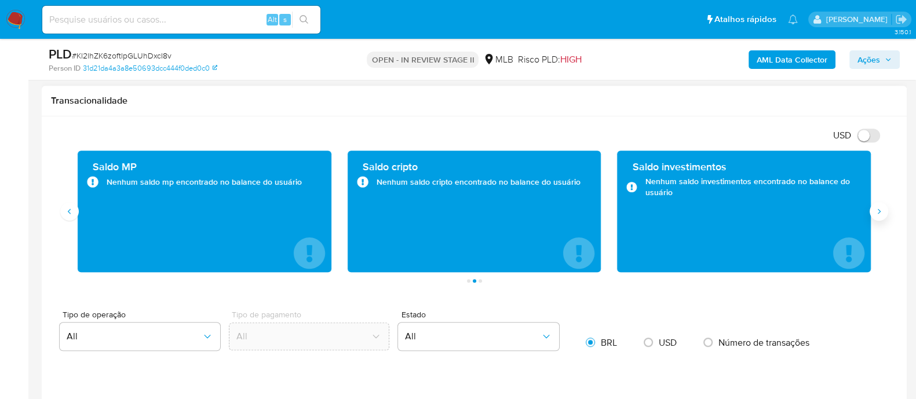
click at [879, 216] on button "Siguiente" at bounding box center [879, 211] width 19 height 19
click at [64, 216] on button "Anterior" at bounding box center [69, 211] width 19 height 19
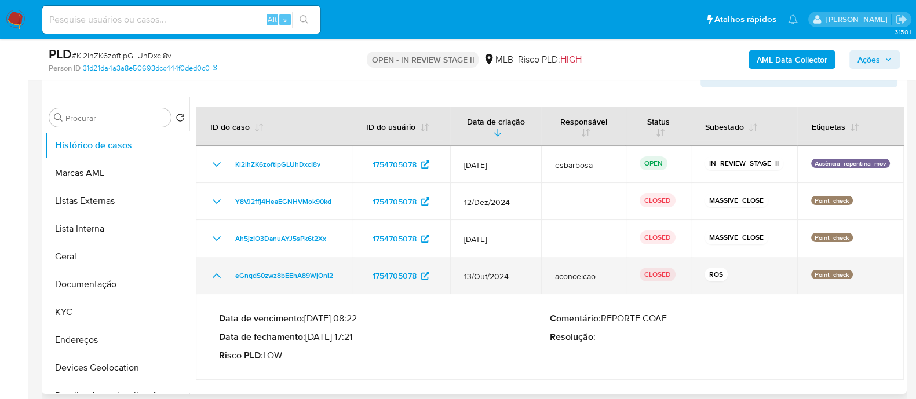
scroll to position [217, 0]
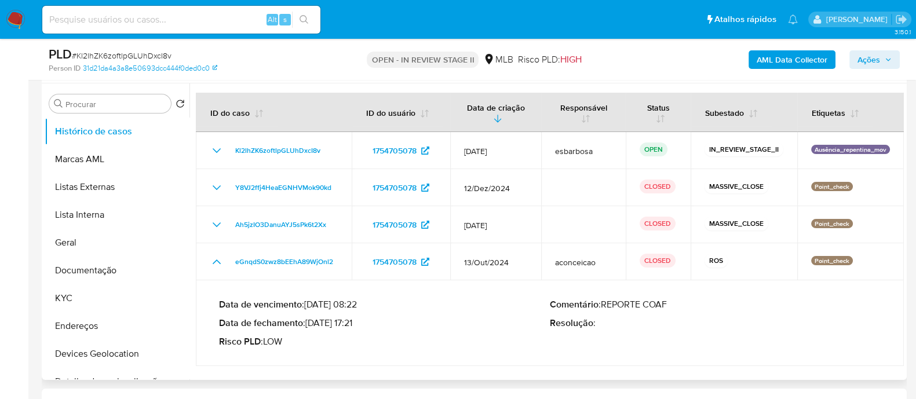
drag, startPoint x: 354, startPoint y: 323, endPoint x: 310, endPoint y: 325, distance: 43.5
click at [310, 325] on p "Data de fechamento : [DATE] 17:21" at bounding box center [384, 324] width 331 height 12
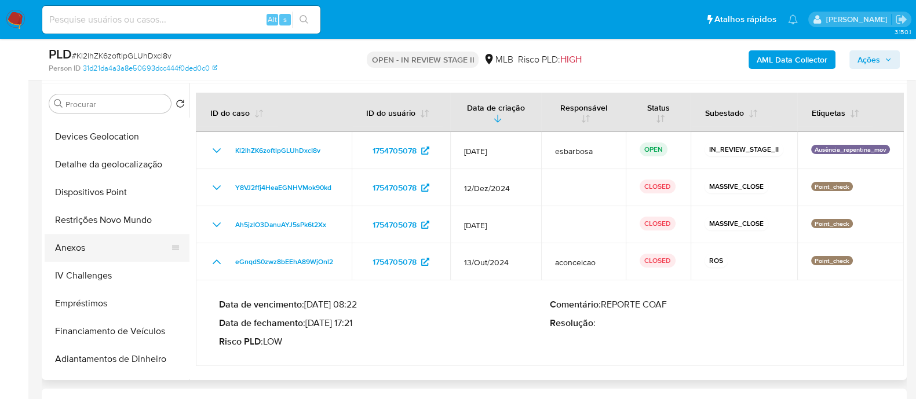
scroll to position [217, 0]
click at [86, 250] on button "Anexos" at bounding box center [113, 249] width 136 height 28
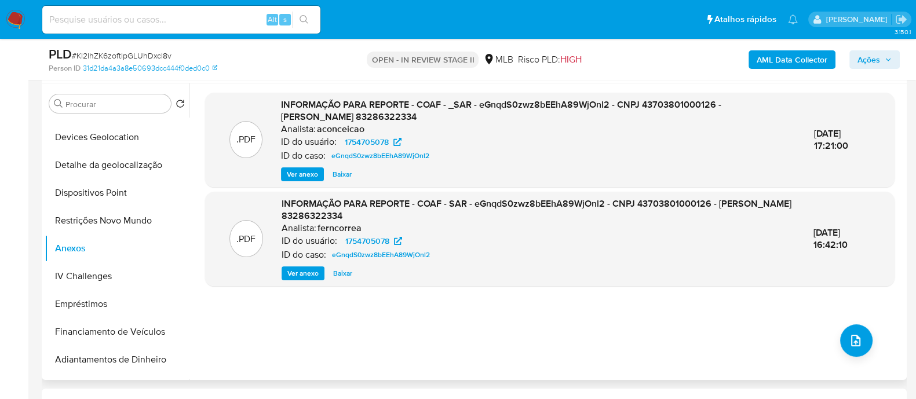
click at [292, 173] on span "Ver anexo" at bounding box center [302, 175] width 31 height 12
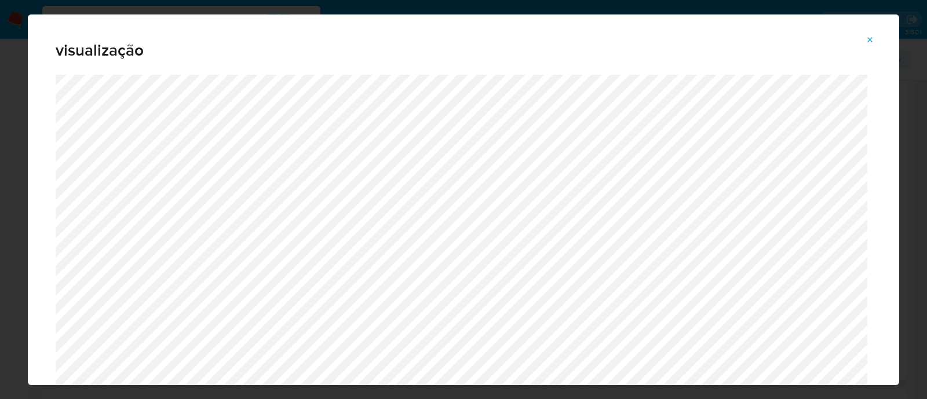
click at [871, 37] on icon "Attachment preview" at bounding box center [870, 39] width 9 height 9
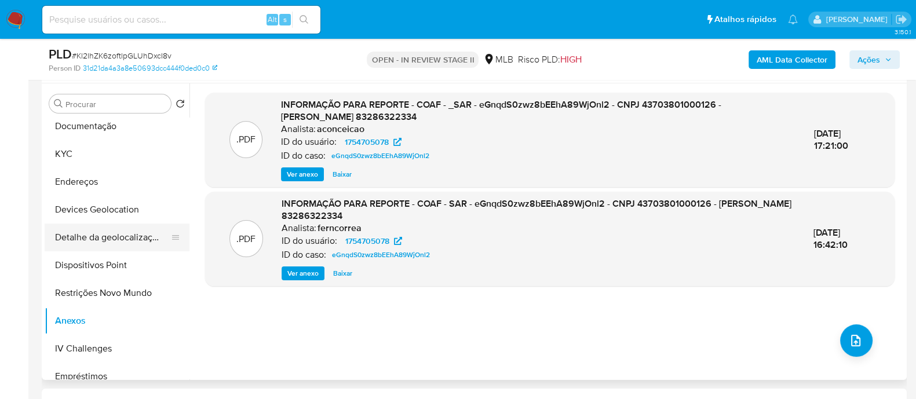
scroll to position [72, 0]
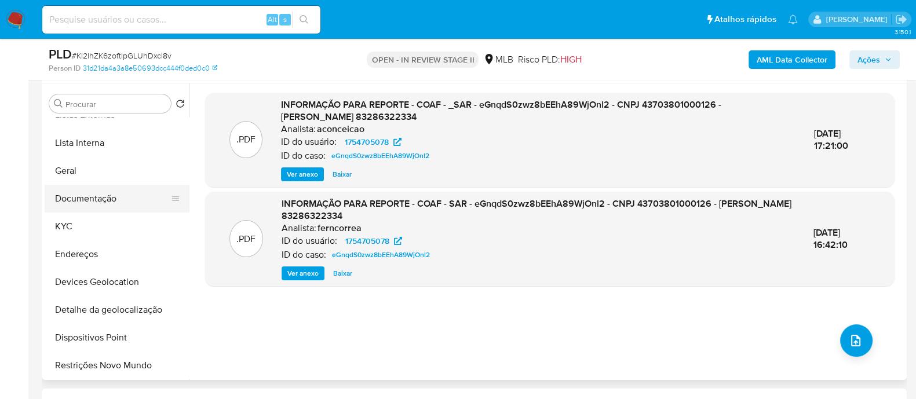
click at [107, 205] on button "Documentação" at bounding box center [113, 199] width 136 height 28
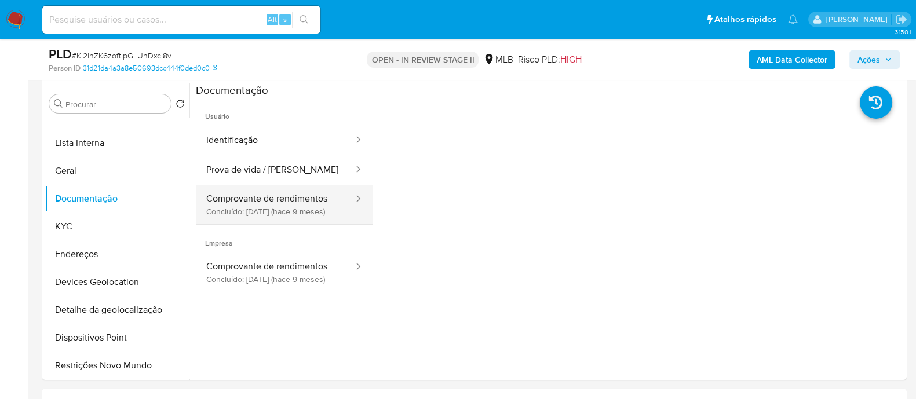
click at [266, 197] on button "Comprovante de rendimentos Concluído: [DATE] (hace 9 meses)" at bounding box center [275, 204] width 159 height 39
